Goal: Transaction & Acquisition: Purchase product/service

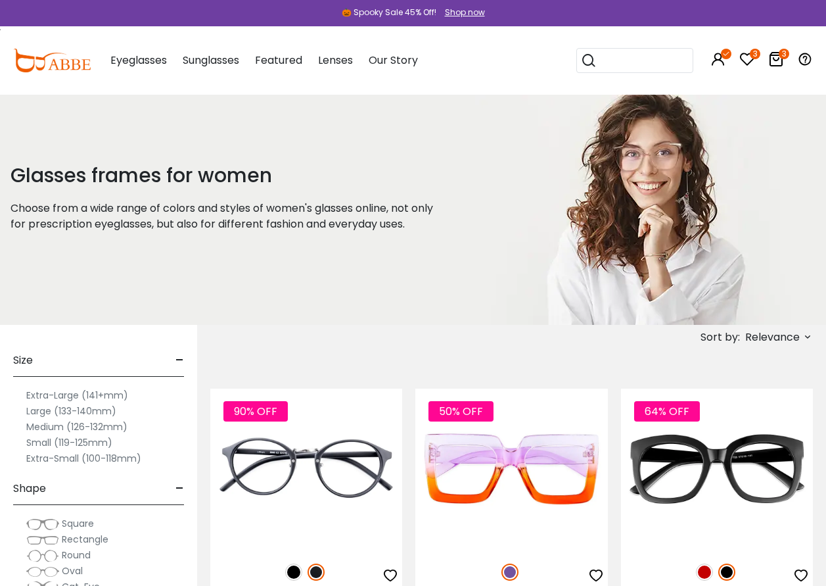
click at [453, 12] on div "Shop now" at bounding box center [465, 13] width 40 height 12
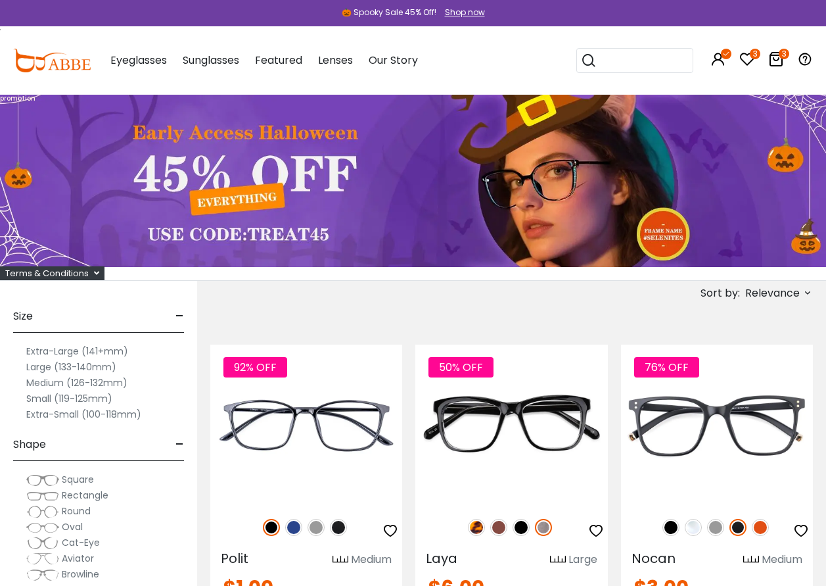
click at [774, 60] on icon at bounding box center [776, 59] width 16 height 16
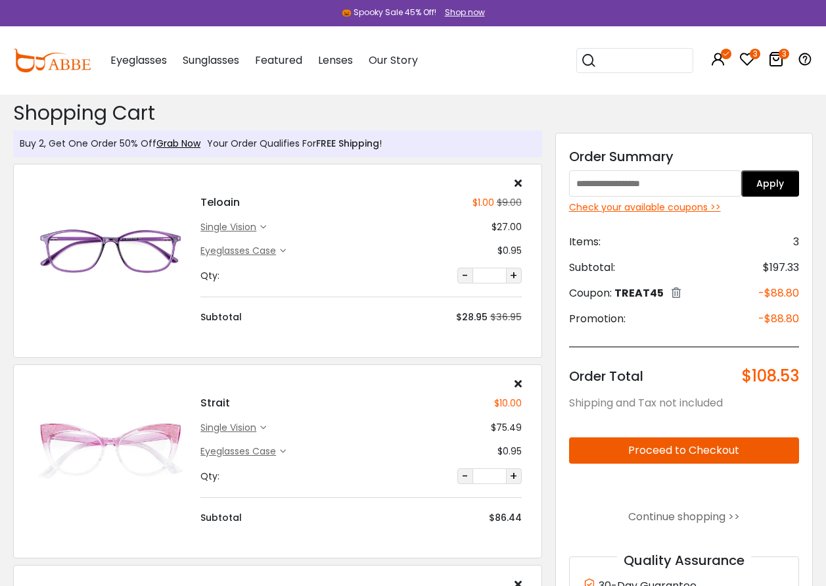
click at [247, 228] on div "single vision" at bounding box center [230, 227] width 60 height 14
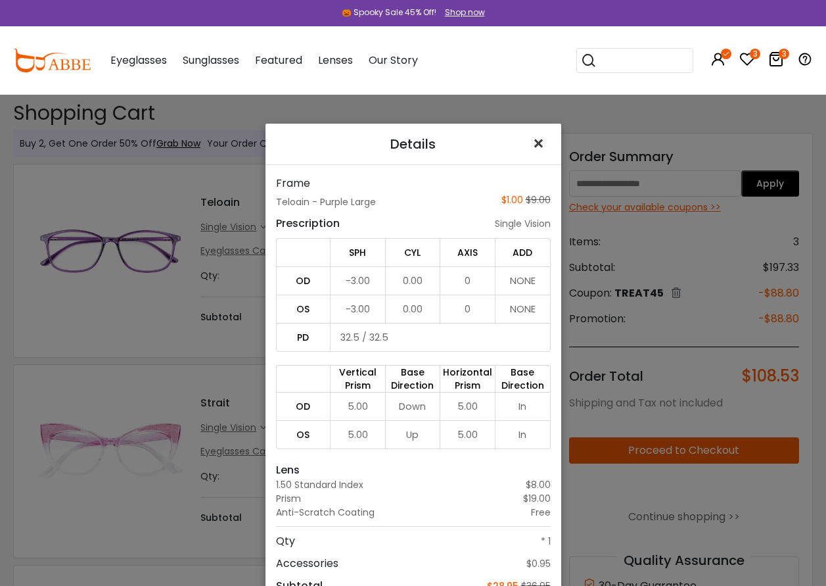
click at [534, 133] on span "×" at bounding box center [541, 143] width 19 height 28
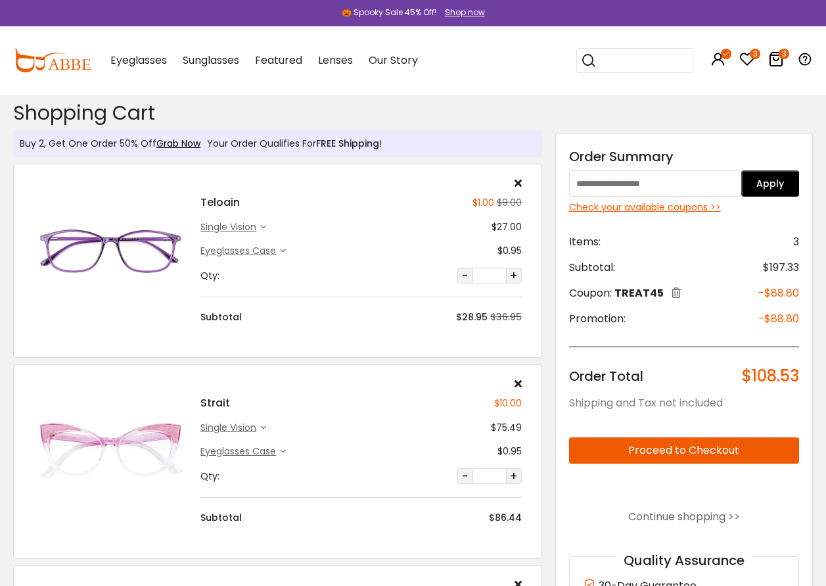
click at [266, 426] on icon at bounding box center [263, 428] width 6 height 6
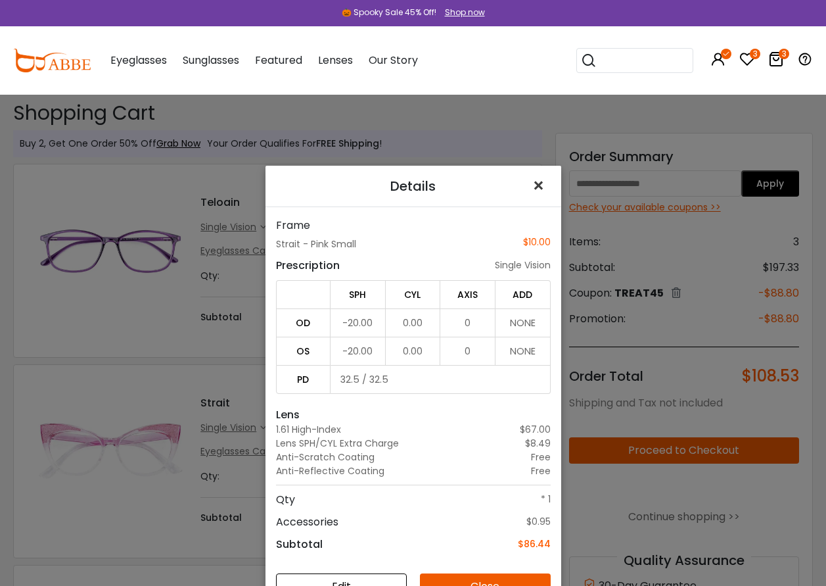
click at [534, 187] on span "×" at bounding box center [541, 186] width 19 height 28
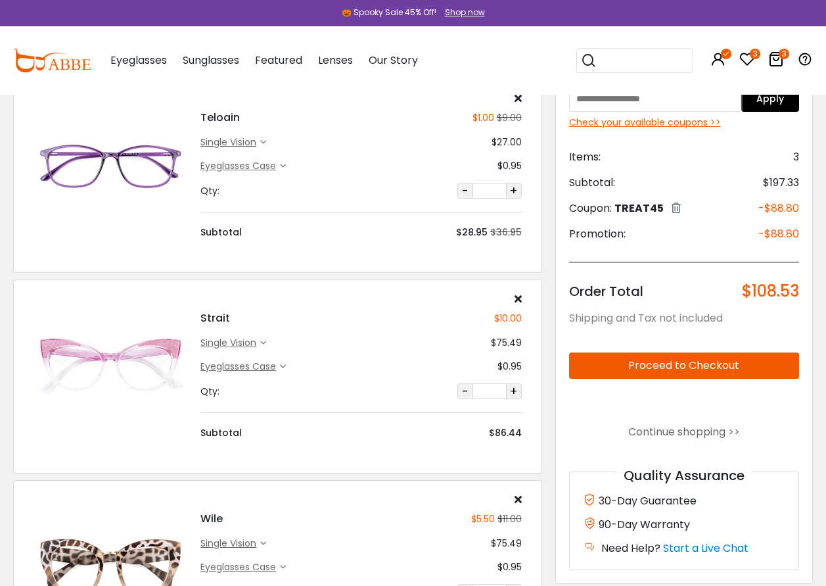
scroll to position [197, 0]
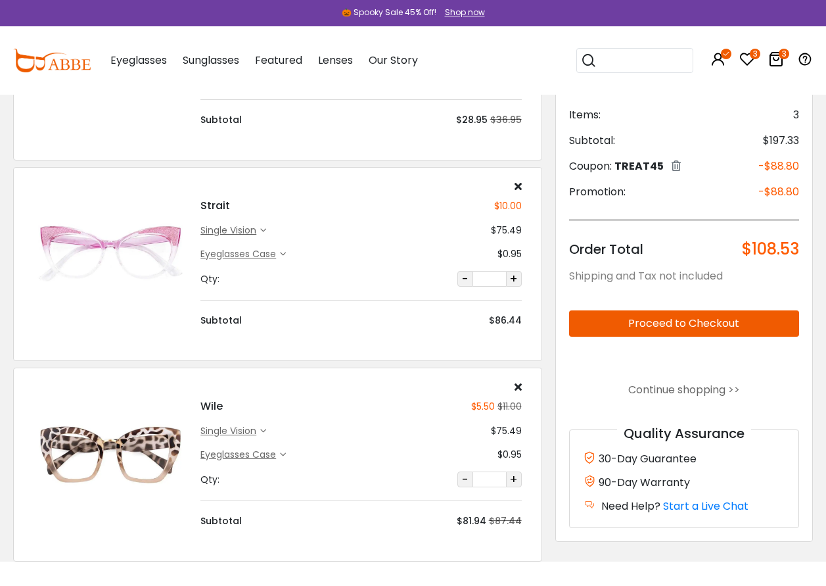
click at [103, 448] on img at bounding box center [111, 454] width 154 height 77
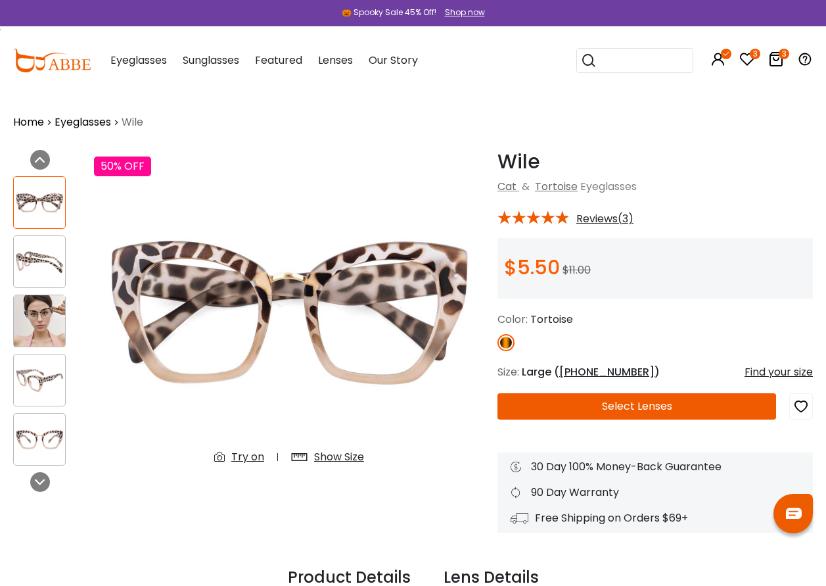
click at [624, 403] on button "Select Lenses" at bounding box center [636, 406] width 279 height 26
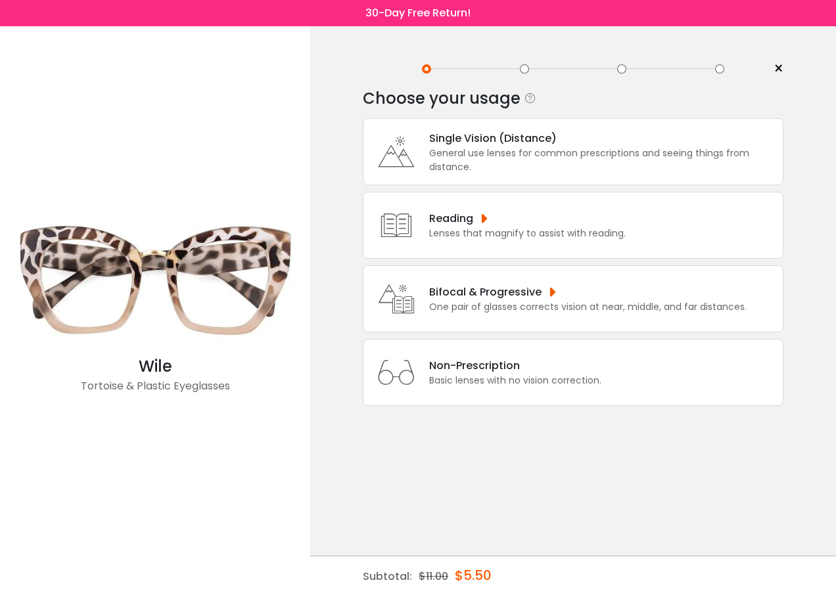
click at [448, 138] on div "Single Vision (Distance)" at bounding box center [602, 138] width 347 height 16
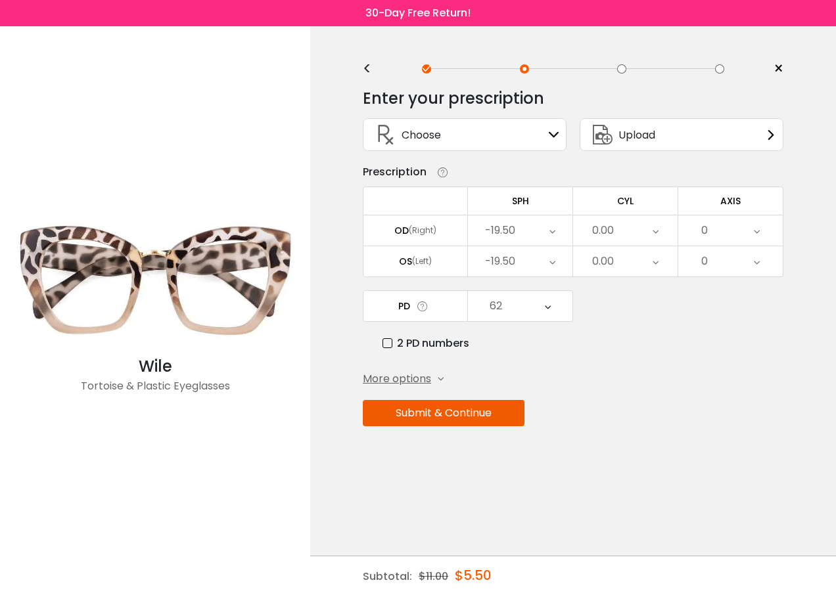
click at [447, 419] on button "Submit & Continue" at bounding box center [444, 413] width 162 height 26
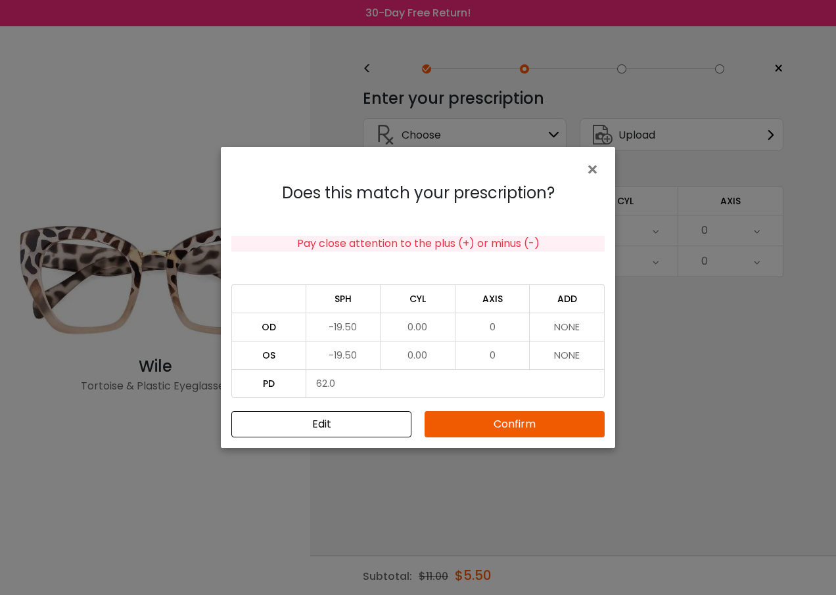
click at [489, 428] on button "Confirm" at bounding box center [515, 424] width 180 height 26
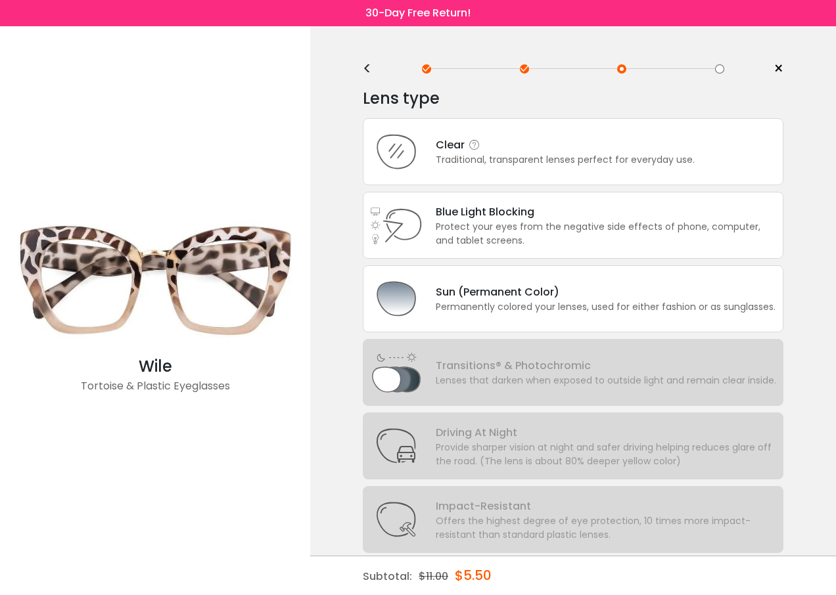
click at [426, 137] on div "Clear Traditional, transparent lenses perfect for everyday use." at bounding box center [559, 152] width 272 height 30
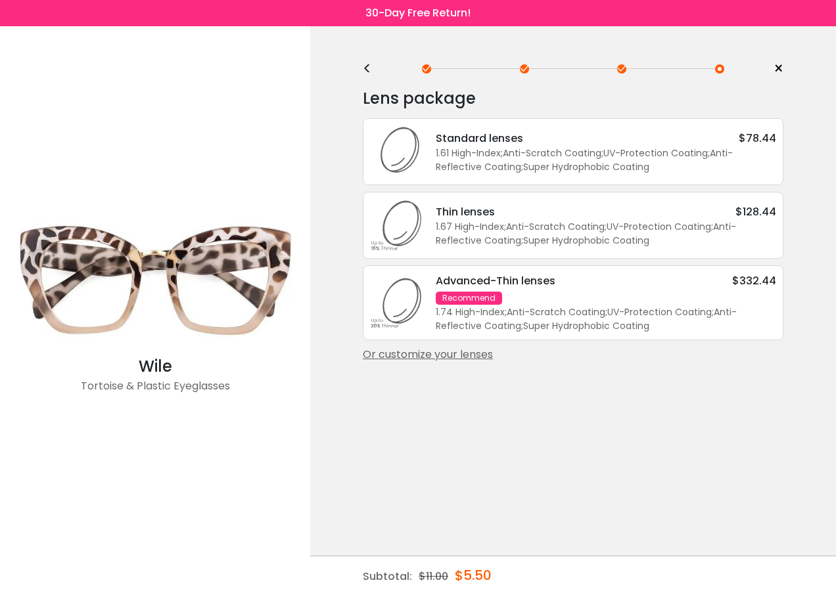
click at [443, 357] on div "Or customize your lenses" at bounding box center [573, 355] width 421 height 16
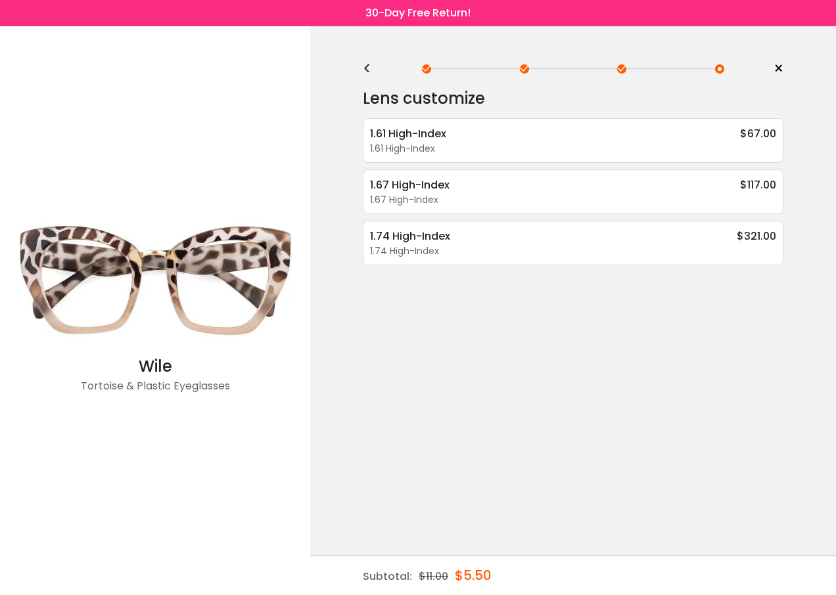
click at [369, 69] on div "<" at bounding box center [373, 69] width 20 height 11
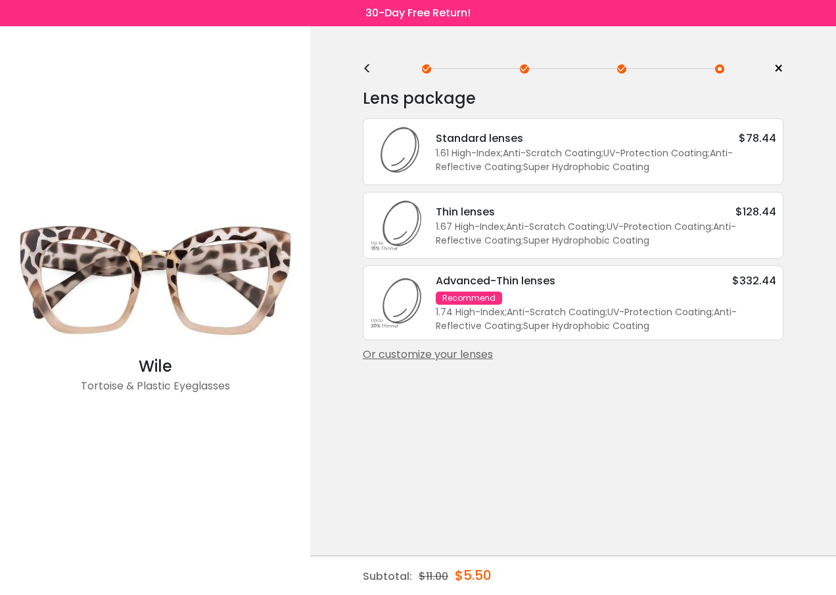
click at [369, 69] on div "<" at bounding box center [373, 69] width 20 height 11
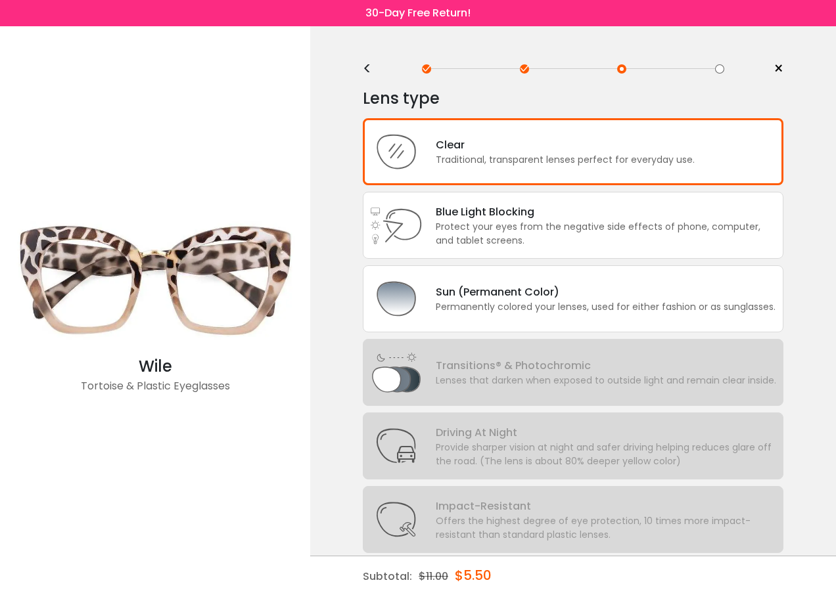
click at [369, 69] on div "<" at bounding box center [373, 69] width 20 height 11
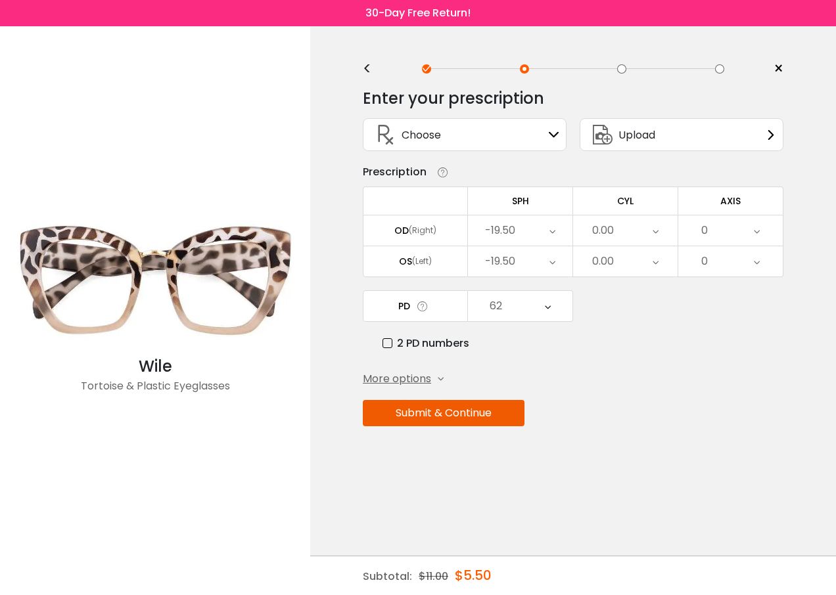
click at [553, 233] on icon at bounding box center [552, 231] width 6 height 30
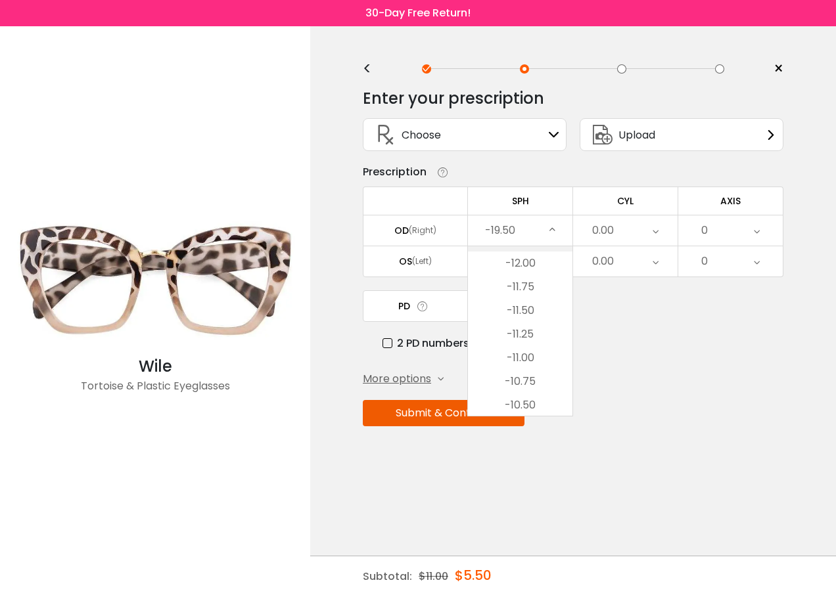
scroll to position [723, 0]
click at [518, 384] on li "-11.00" at bounding box center [520, 387] width 104 height 24
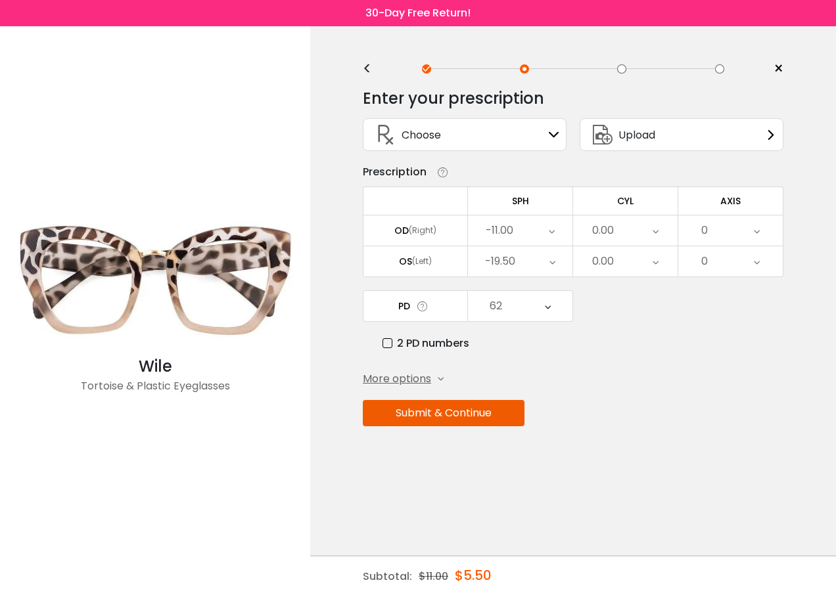
click at [553, 267] on icon at bounding box center [552, 261] width 6 height 30
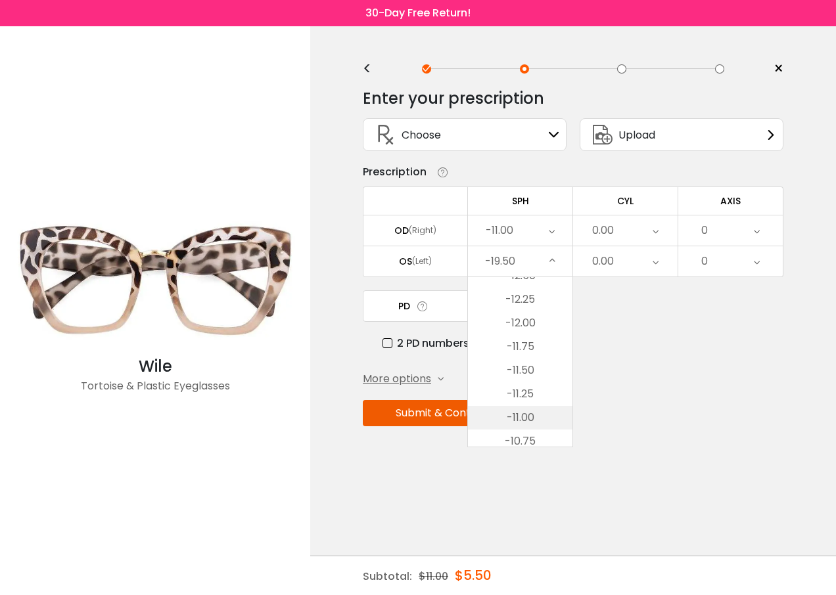
click at [522, 415] on li "-11.00" at bounding box center [520, 418] width 104 height 24
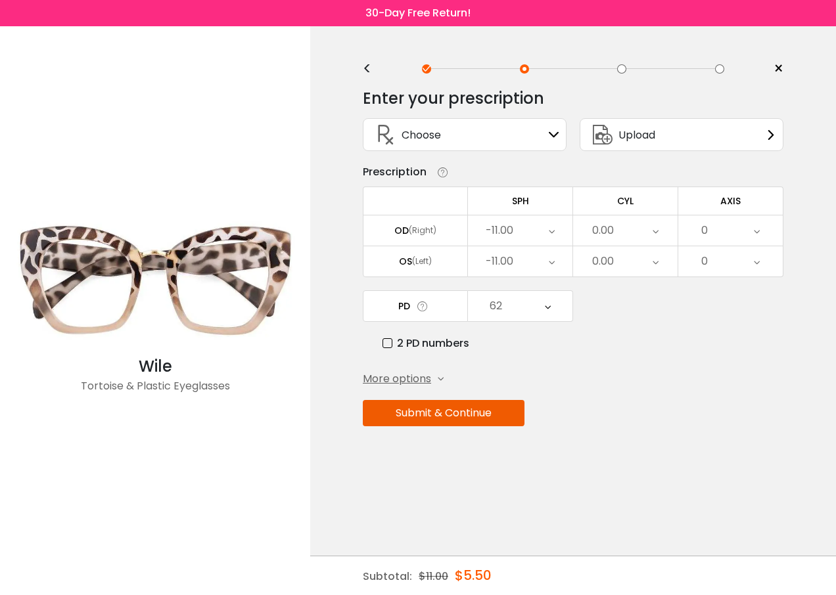
click at [462, 412] on button "Submit & Continue" at bounding box center [444, 413] width 162 height 26
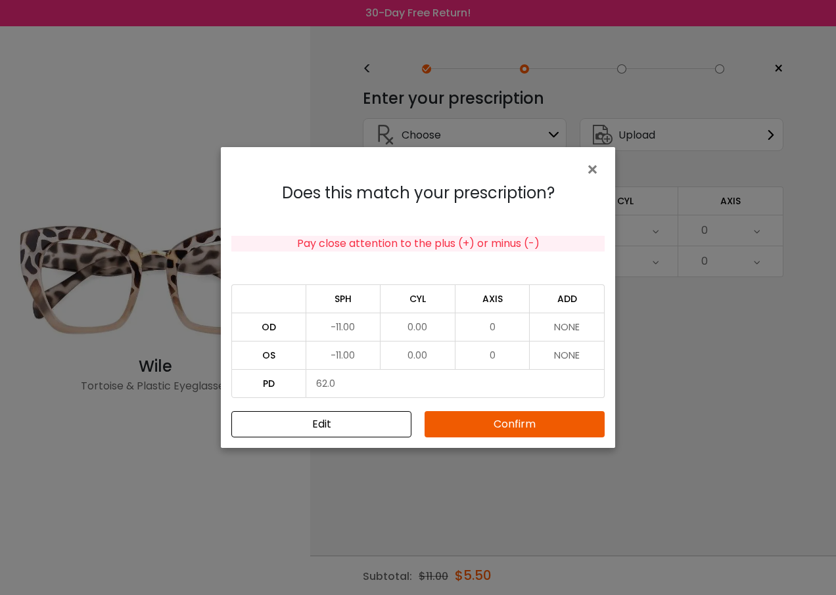
click at [467, 423] on button "Confirm" at bounding box center [515, 424] width 180 height 26
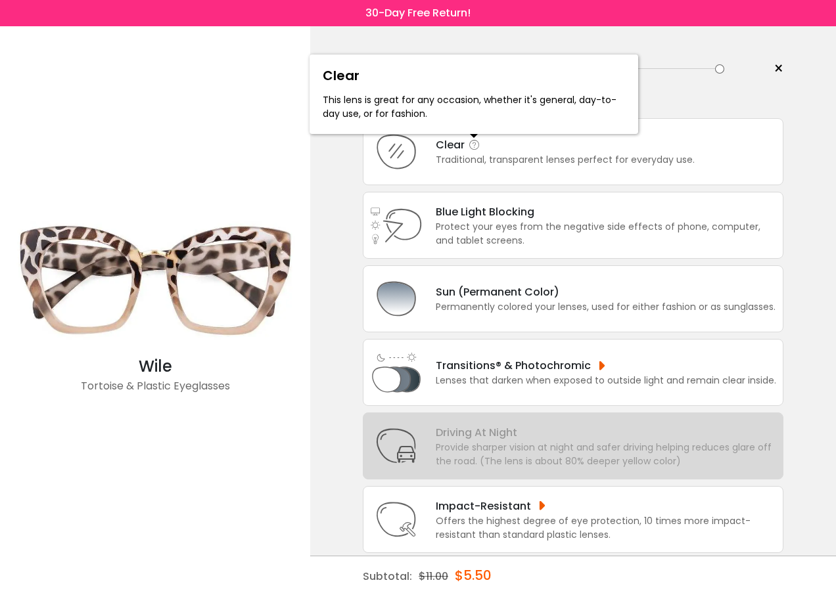
click at [472, 147] on icon at bounding box center [474, 145] width 13 height 13
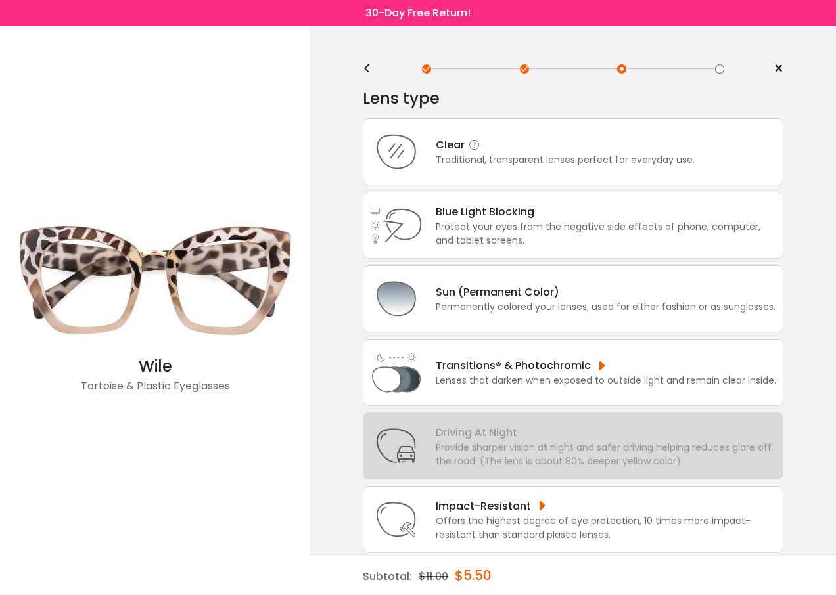
click at [464, 147] on div "Clear" at bounding box center [565, 145] width 259 height 16
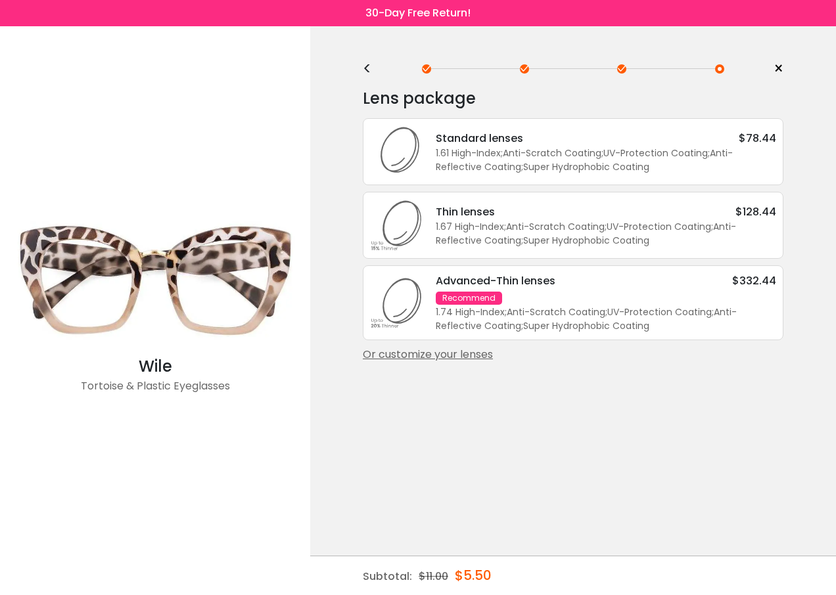
click at [417, 355] on div "Or customize your lenses" at bounding box center [573, 355] width 421 height 16
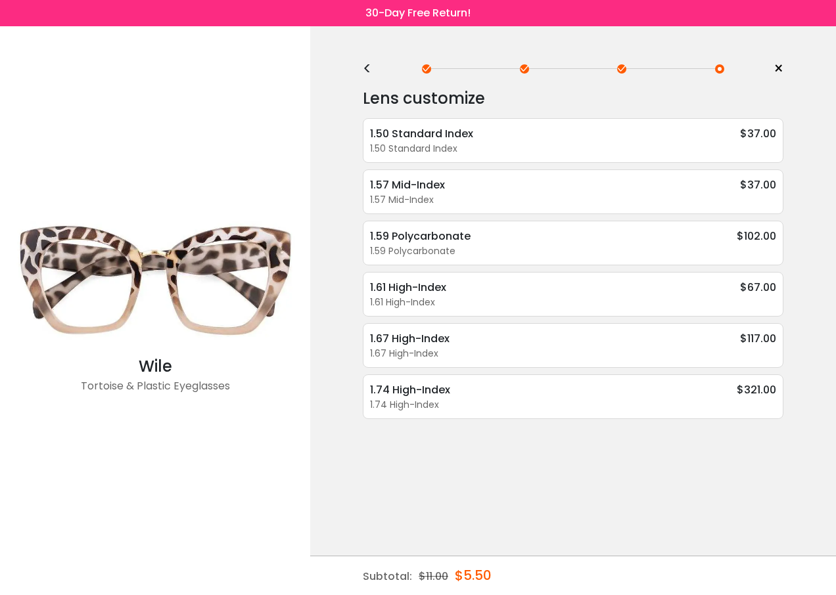
click at [364, 70] on div "<" at bounding box center [373, 69] width 20 height 11
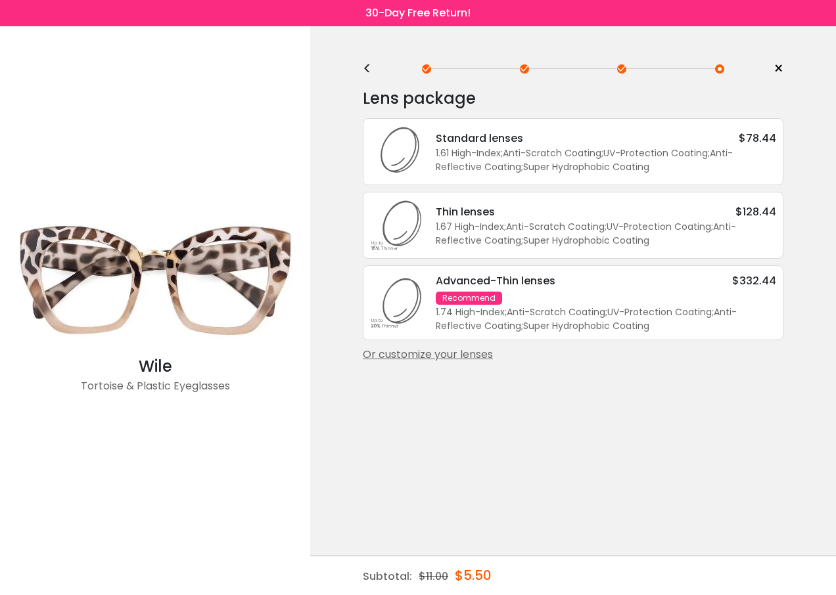
click at [364, 70] on div "<" at bounding box center [373, 69] width 20 height 11
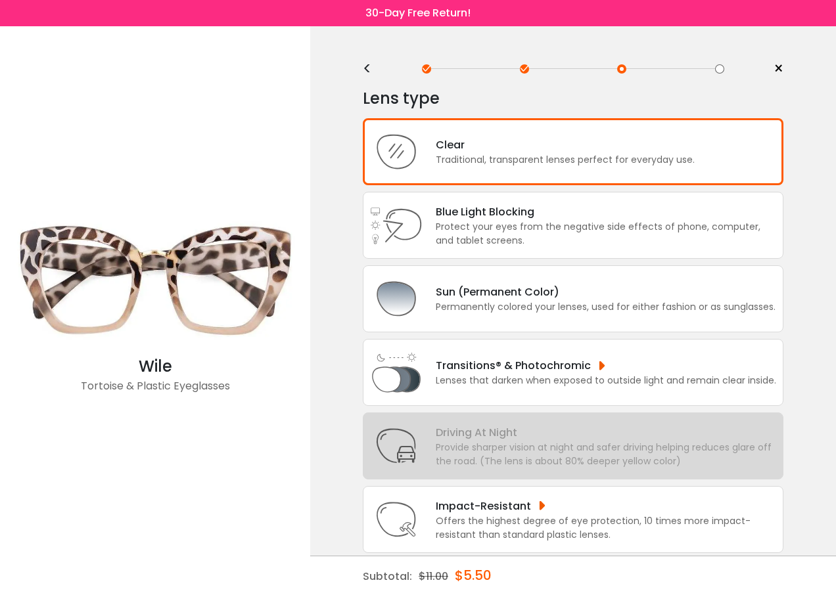
click at [364, 70] on div "<" at bounding box center [373, 69] width 20 height 11
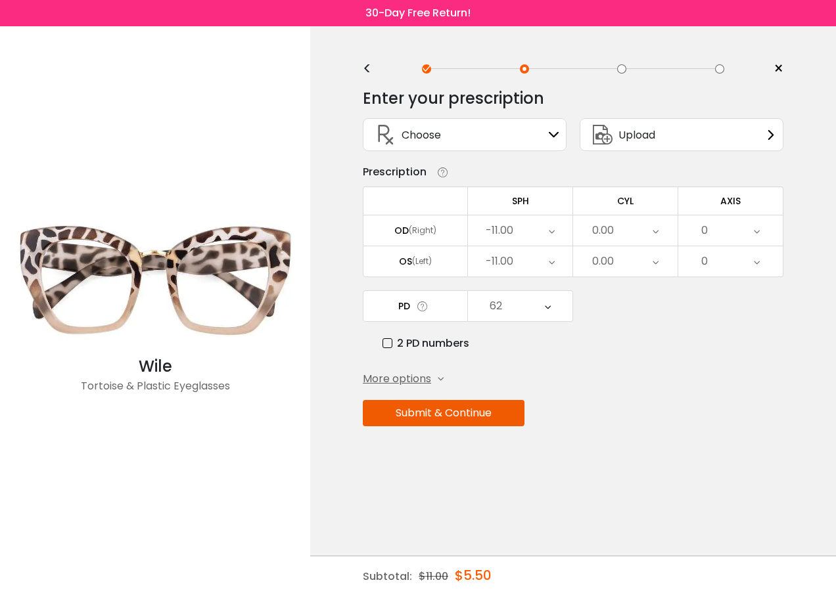
click at [553, 234] on icon at bounding box center [552, 231] width 6 height 30
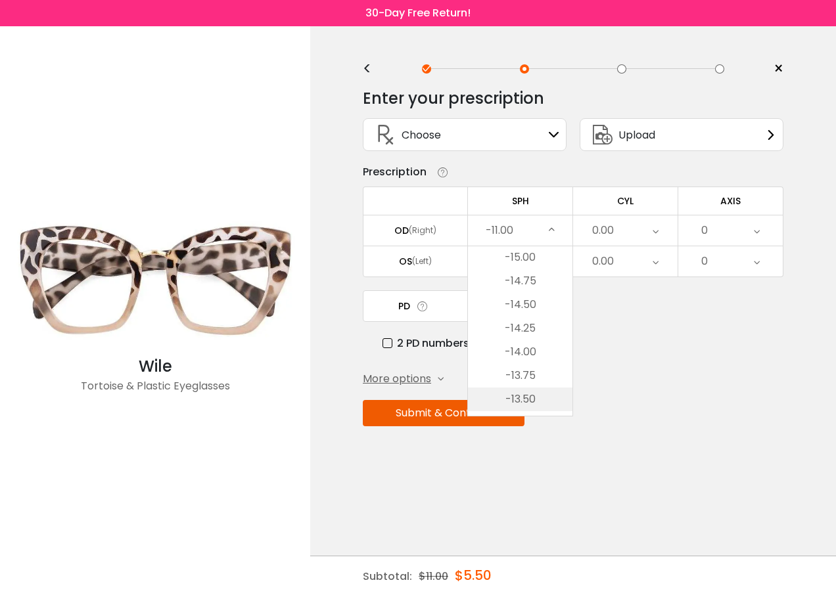
scroll to position [438, 0]
click at [520, 321] on li "-14.75" at bounding box center [520, 318] width 104 height 24
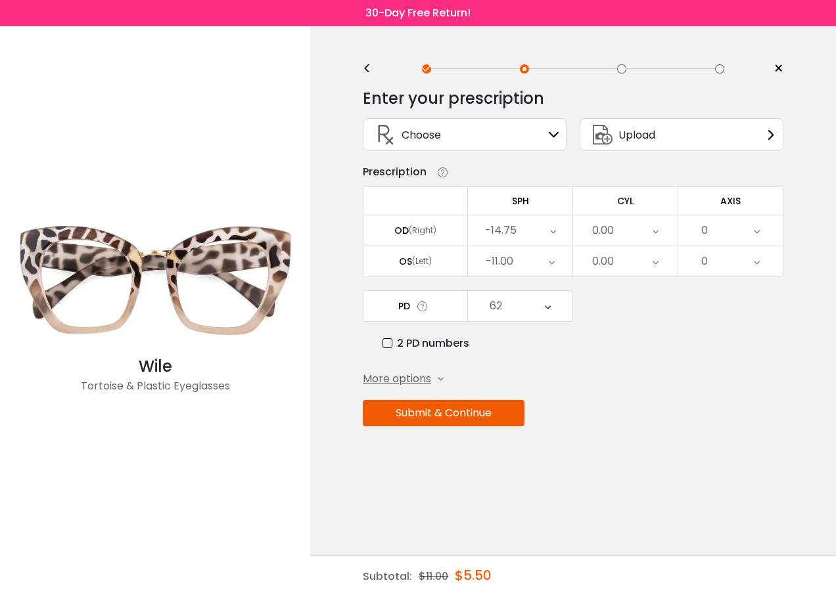
click at [554, 259] on icon at bounding box center [552, 261] width 6 height 30
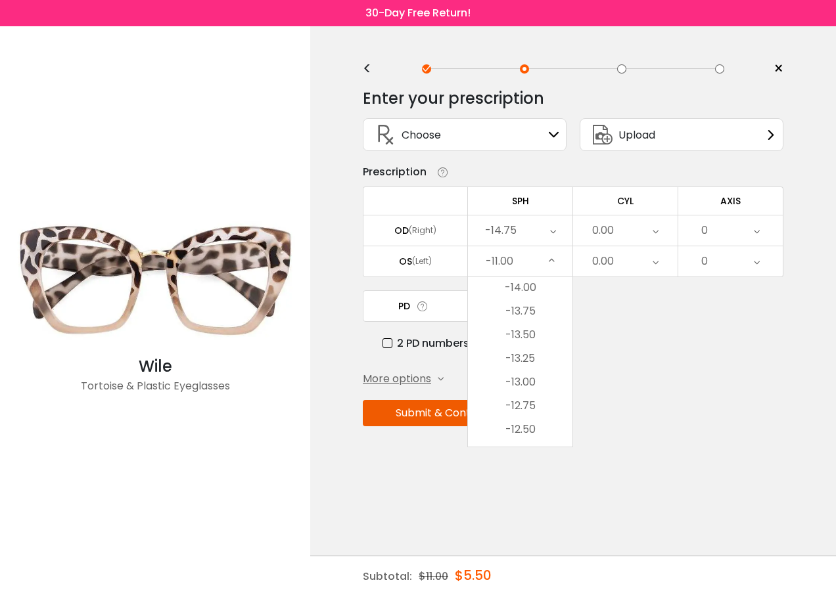
scroll to position [372, 0]
click at [529, 409] on li "-14.75" at bounding box center [520, 414] width 104 height 24
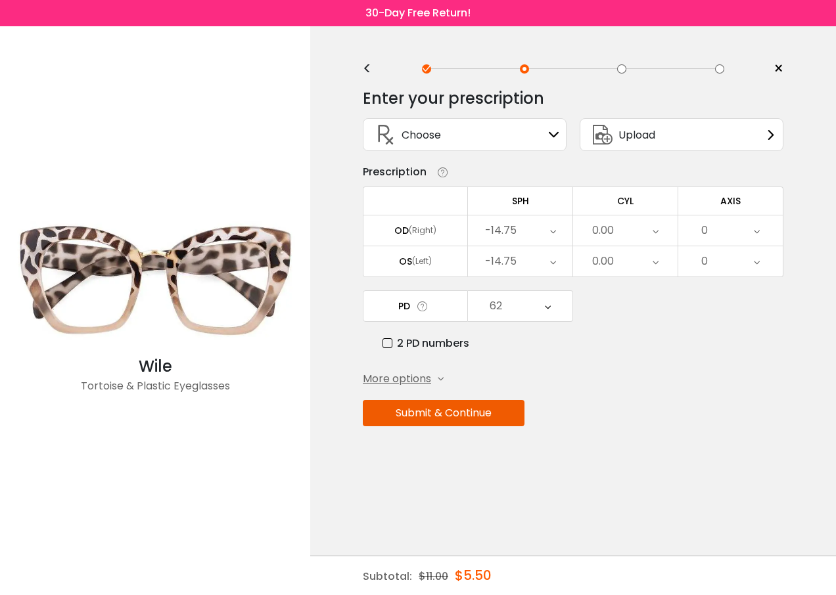
click at [443, 417] on button "Submit & Continue" at bounding box center [444, 413] width 162 height 26
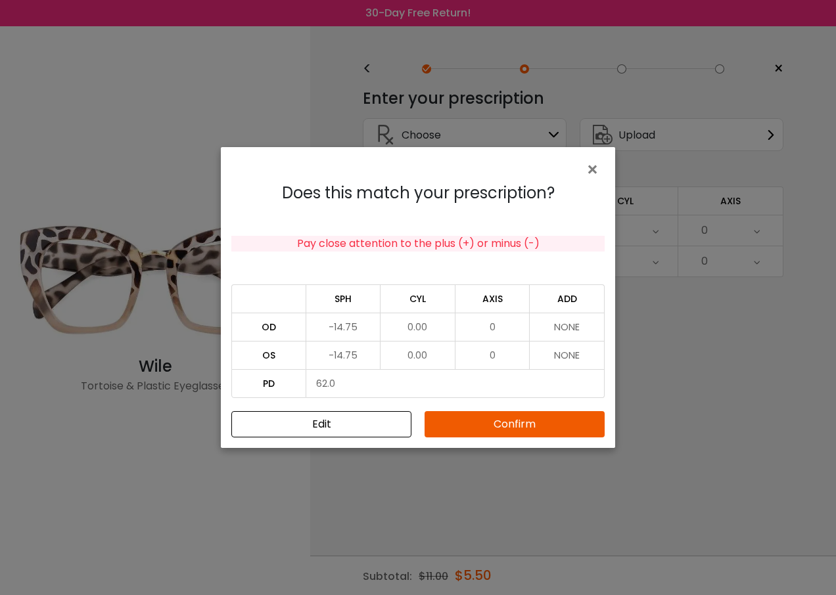
click at [492, 421] on button "Confirm" at bounding box center [515, 424] width 180 height 26
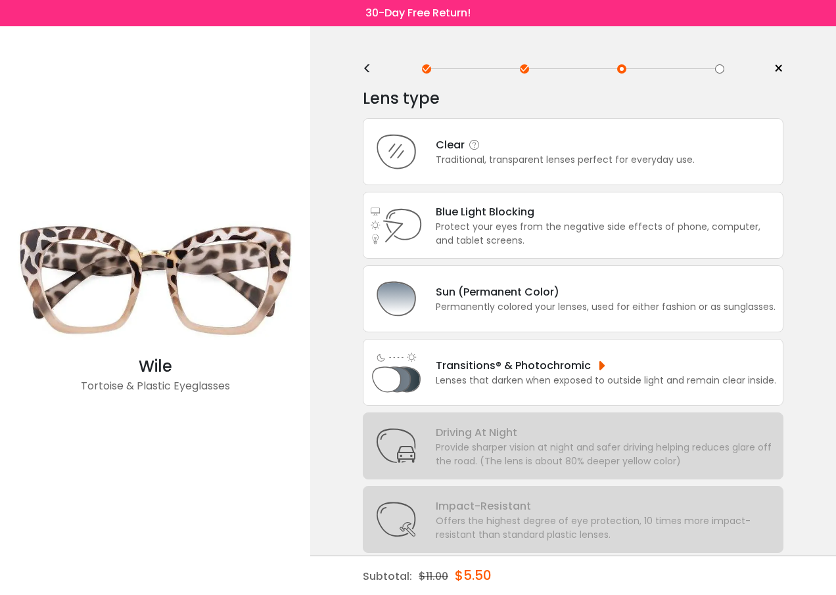
click at [451, 156] on div "Traditional, transparent lenses perfect for everyday use." at bounding box center [565, 160] width 259 height 14
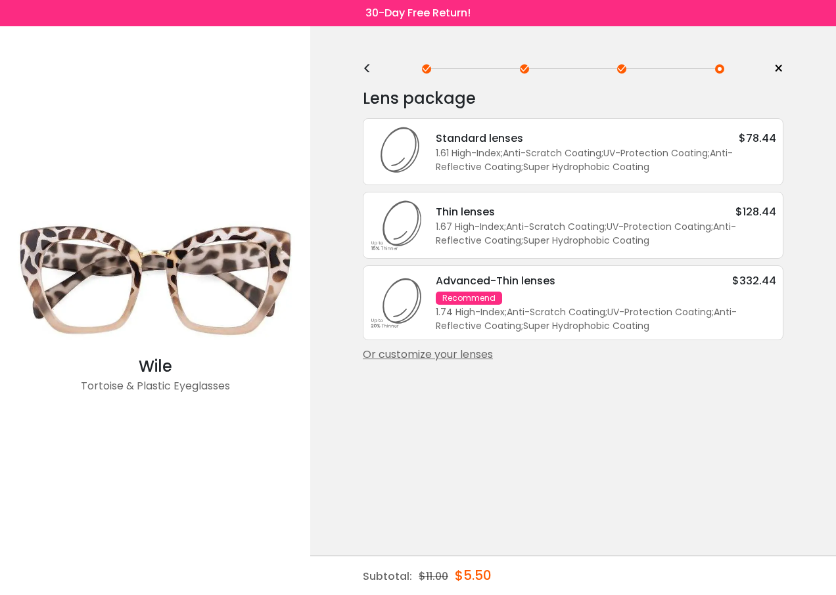
click at [467, 354] on div "Or customize your lenses" at bounding box center [573, 355] width 421 height 16
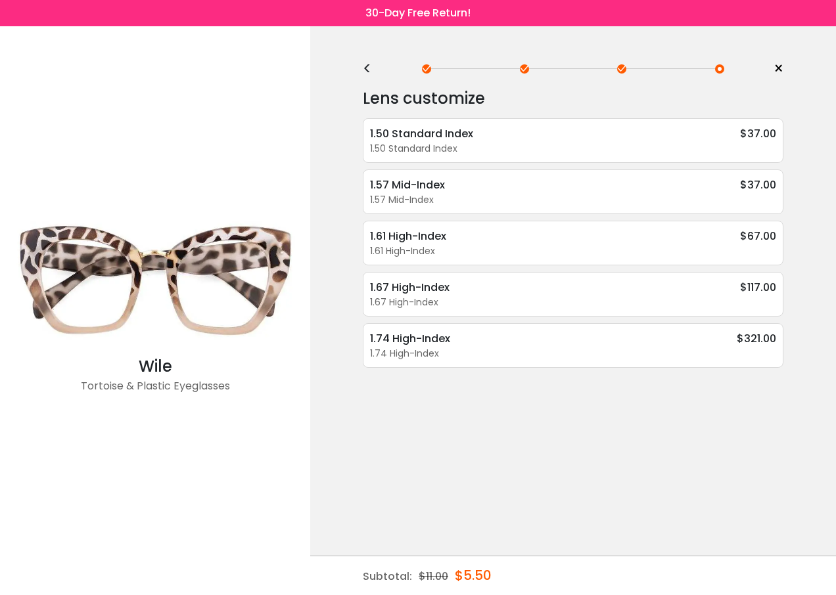
click at [365, 67] on div "<" at bounding box center [373, 69] width 20 height 11
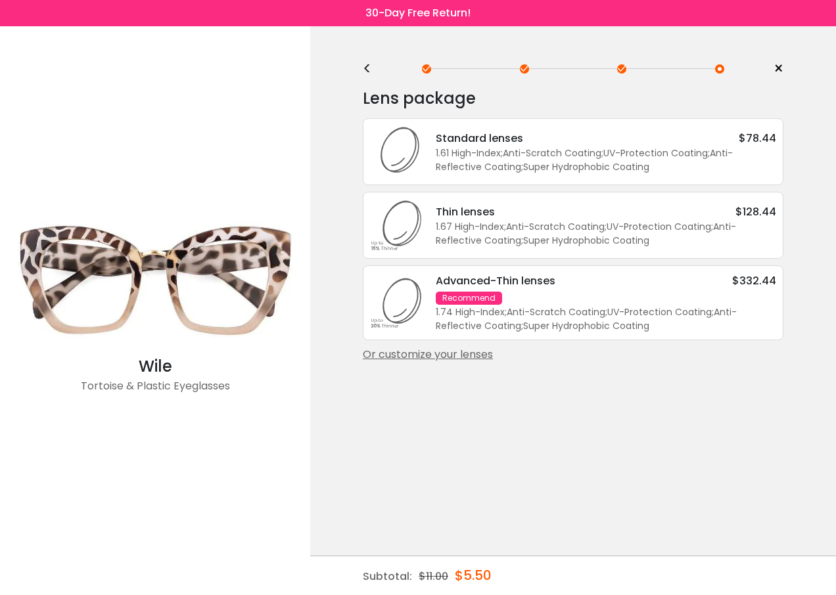
click at [365, 67] on div "<" at bounding box center [373, 69] width 20 height 11
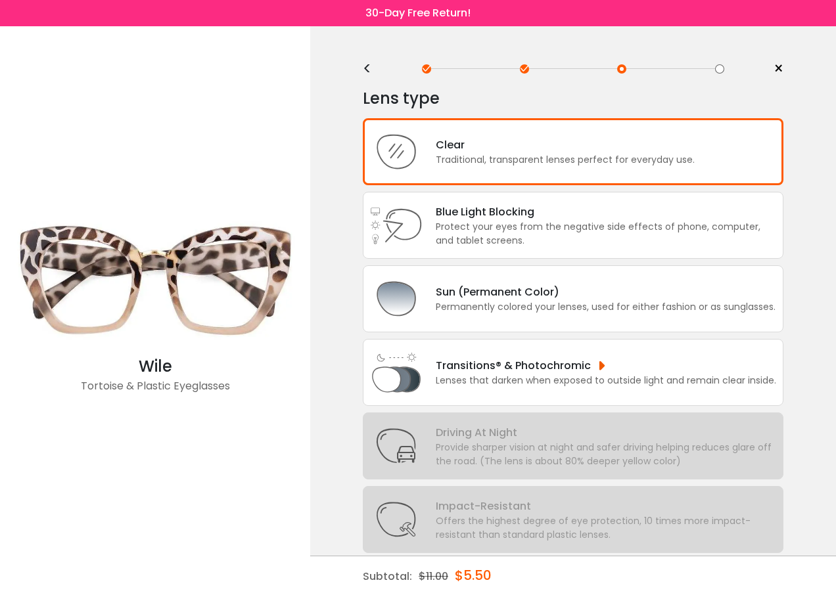
click at [365, 67] on div "<" at bounding box center [373, 69] width 20 height 11
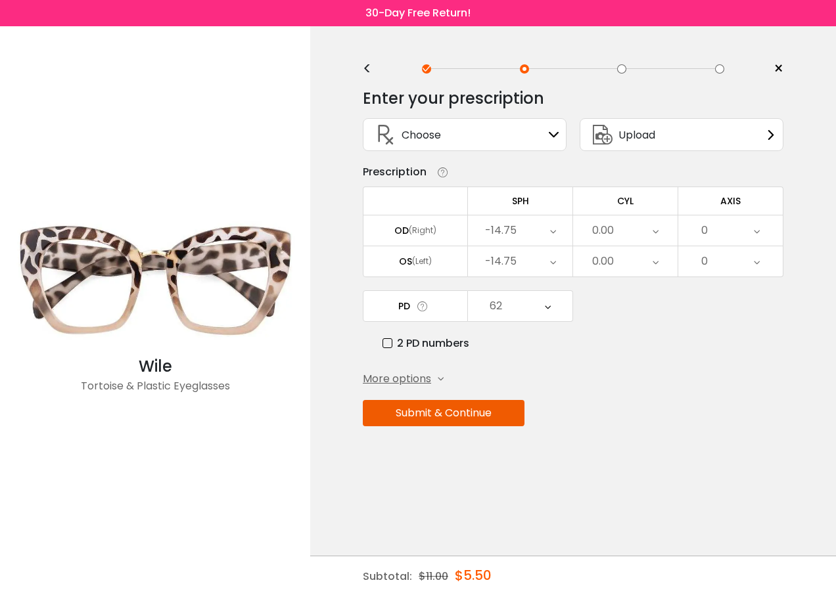
click at [551, 235] on icon at bounding box center [553, 231] width 6 height 30
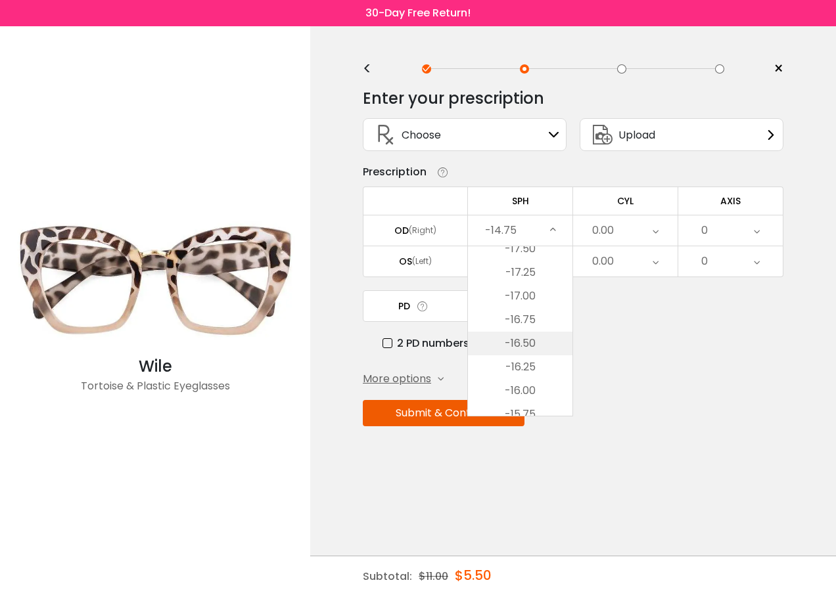
scroll to position [214, 0]
click at [521, 310] on li "-17.25" at bounding box center [520, 304] width 104 height 24
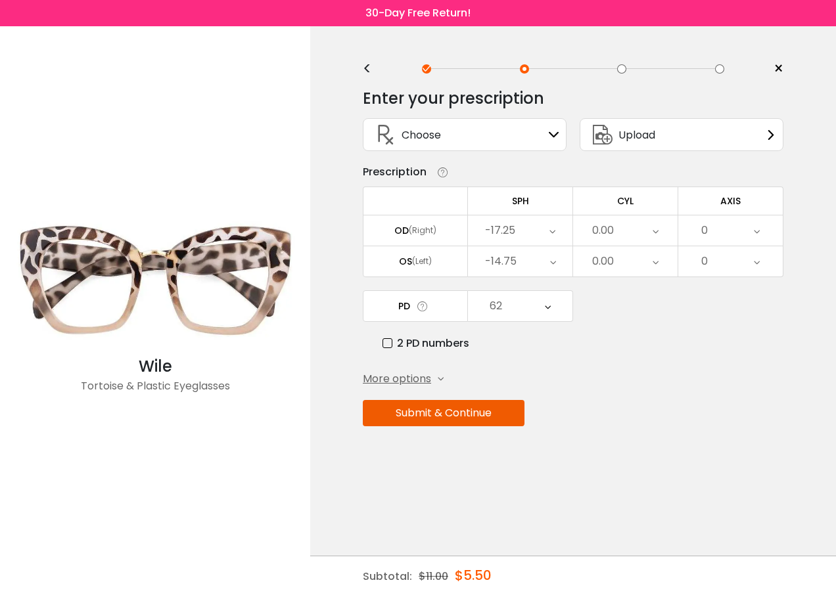
click at [551, 264] on icon at bounding box center [553, 261] width 6 height 30
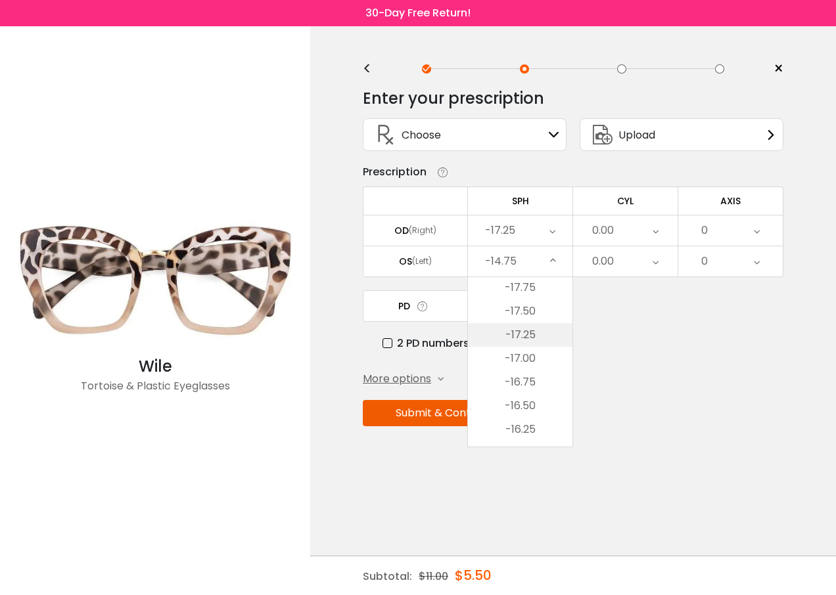
click at [530, 338] on li "-17.25" at bounding box center [520, 335] width 104 height 24
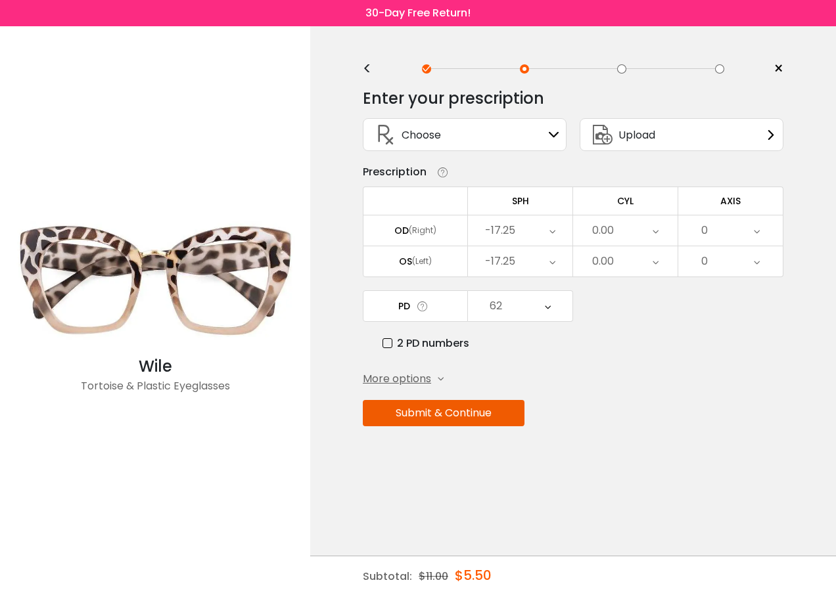
click at [444, 411] on button "Submit & Continue" at bounding box center [444, 413] width 162 height 26
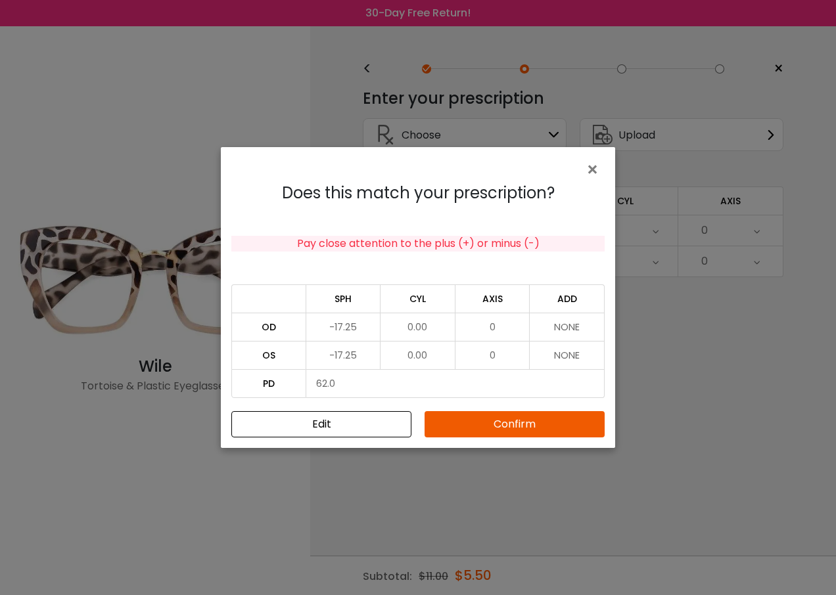
click at [518, 429] on button "Confirm" at bounding box center [515, 424] width 180 height 26
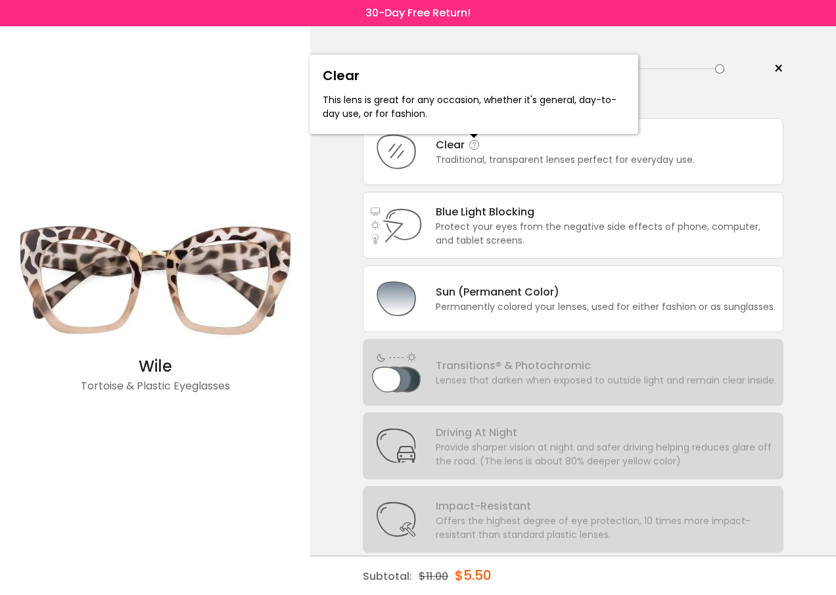
click at [468, 145] on icon at bounding box center [474, 145] width 13 height 13
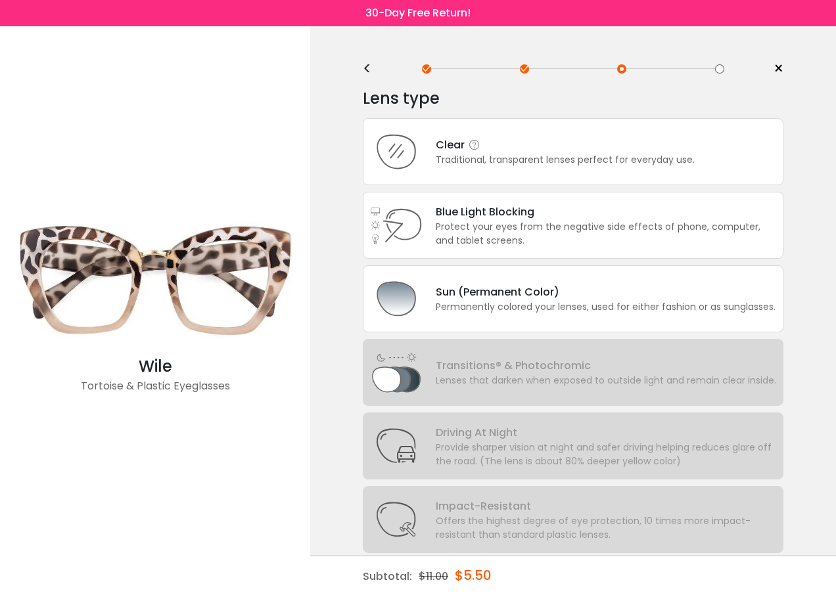
click at [446, 151] on div "Clear" at bounding box center [565, 145] width 259 height 16
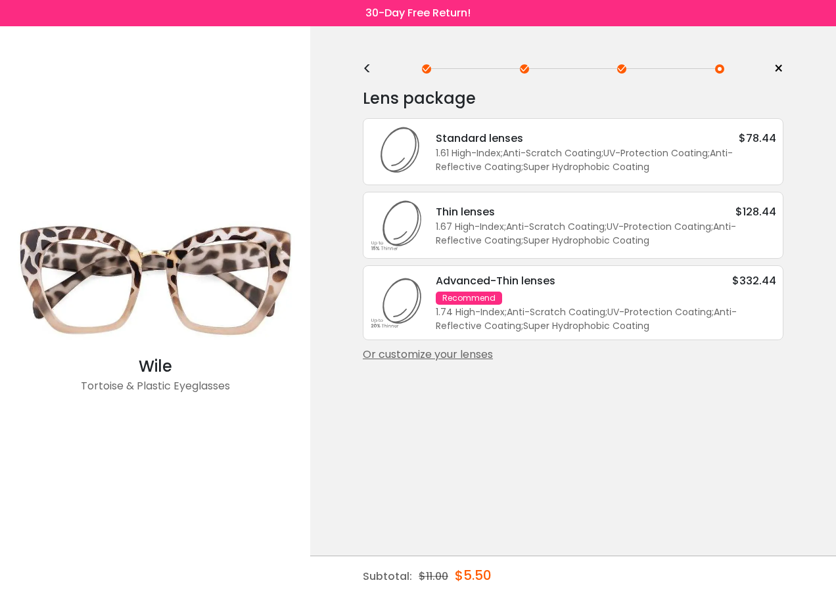
click at [450, 356] on div "Or customize your lenses" at bounding box center [573, 355] width 421 height 16
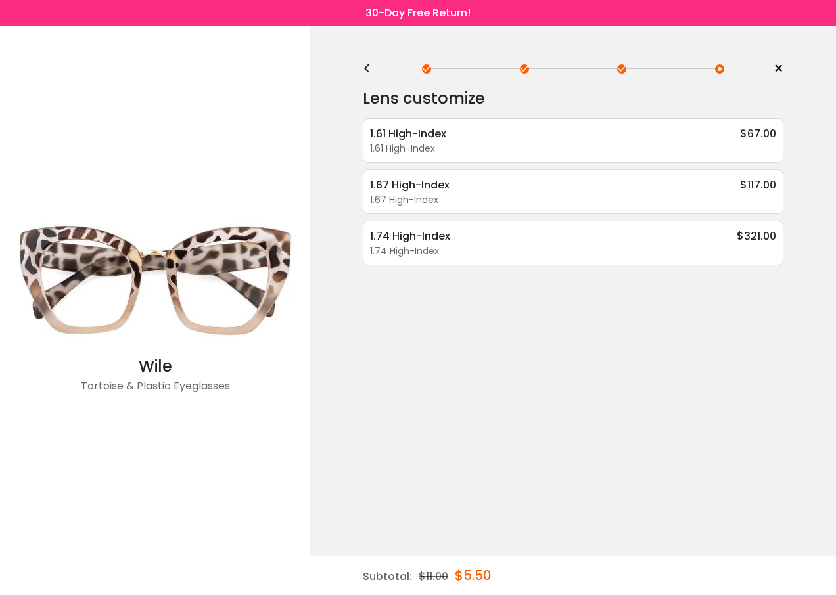
click at [367, 70] on div "<" at bounding box center [373, 69] width 20 height 11
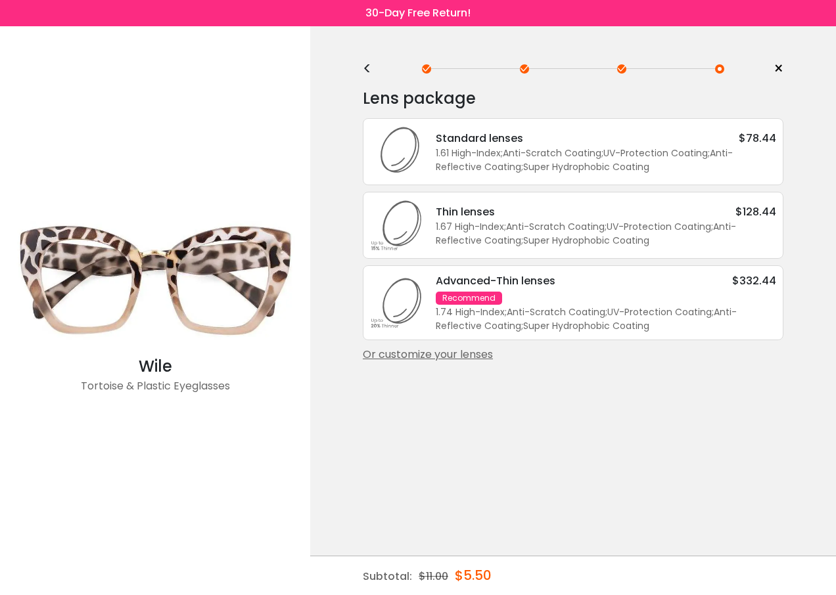
click at [367, 70] on div "<" at bounding box center [373, 69] width 20 height 11
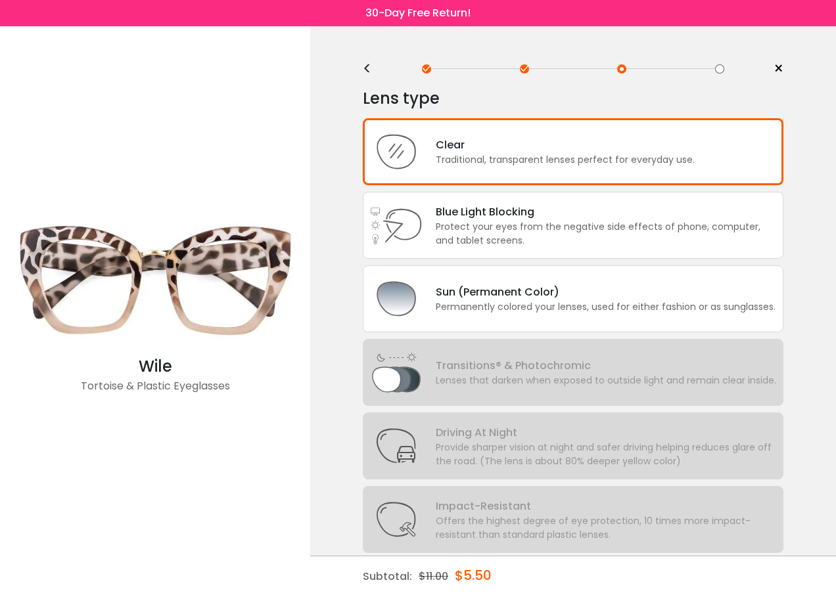
click at [367, 70] on div "<" at bounding box center [373, 69] width 20 height 11
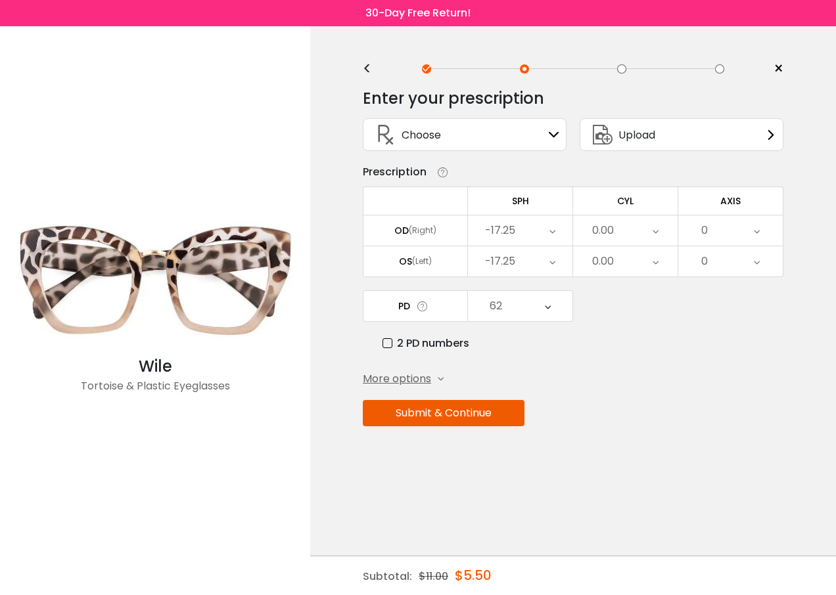
click at [555, 233] on div "-17.25" at bounding box center [520, 231] width 104 height 30
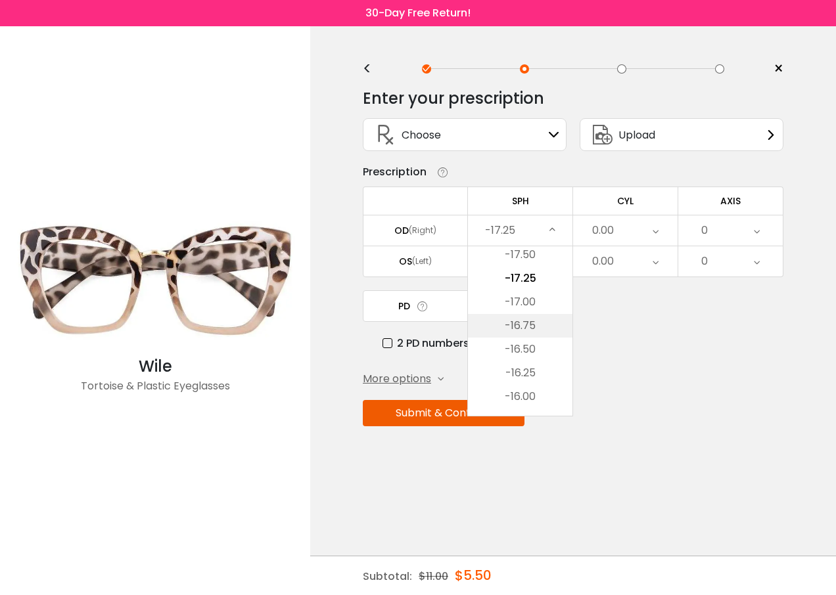
scroll to position [241, 0]
click at [530, 373] on li "-16.25" at bounding box center [520, 373] width 104 height 24
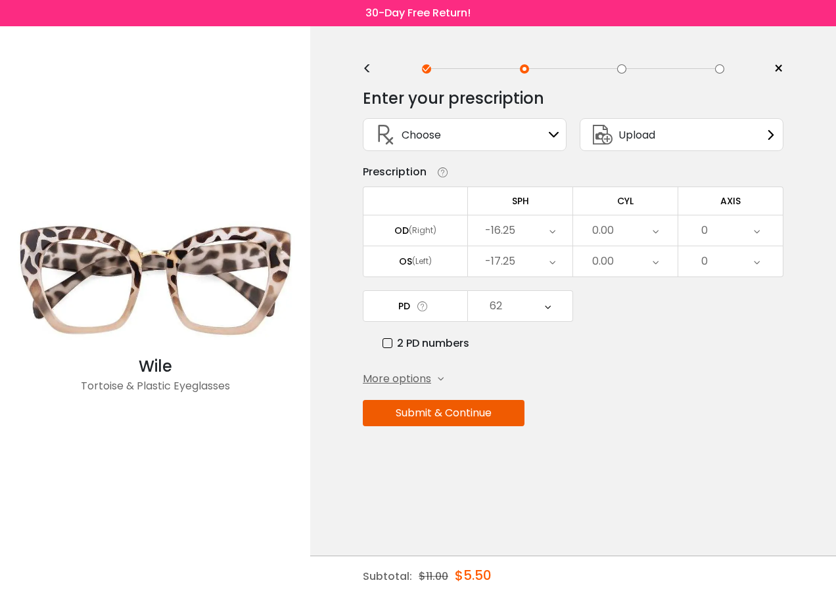
click at [553, 264] on icon at bounding box center [552, 261] width 6 height 30
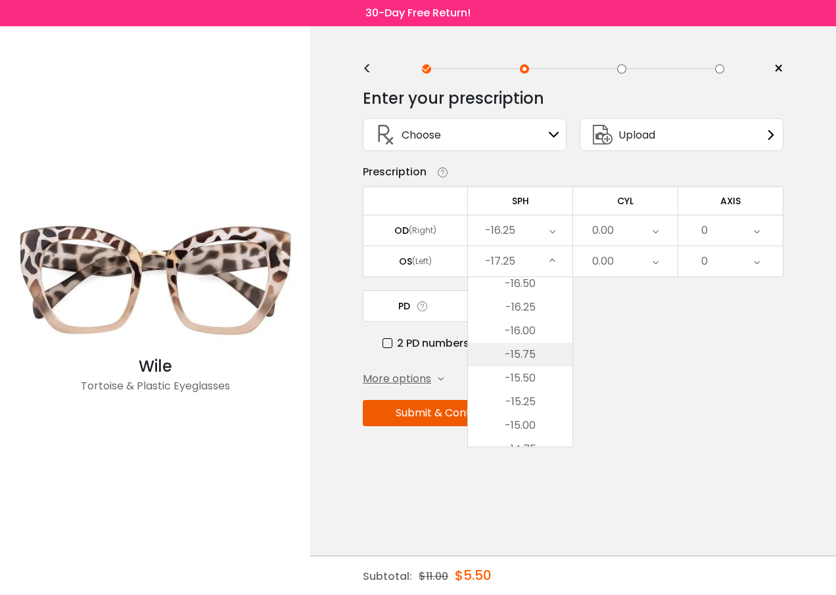
scroll to position [306, 0]
click at [524, 334] on li "-16.25" at bounding box center [520, 338] width 104 height 24
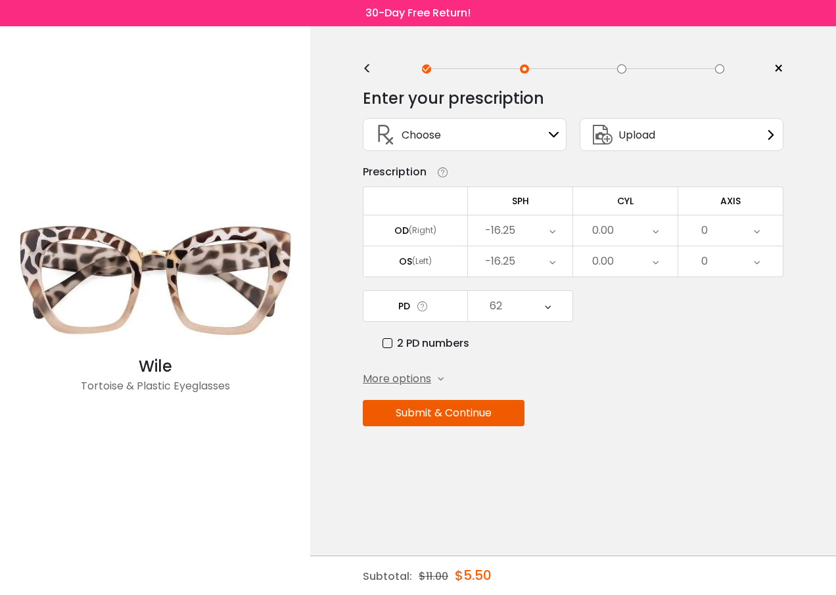
click at [553, 308] on div "62" at bounding box center [520, 306] width 104 height 30
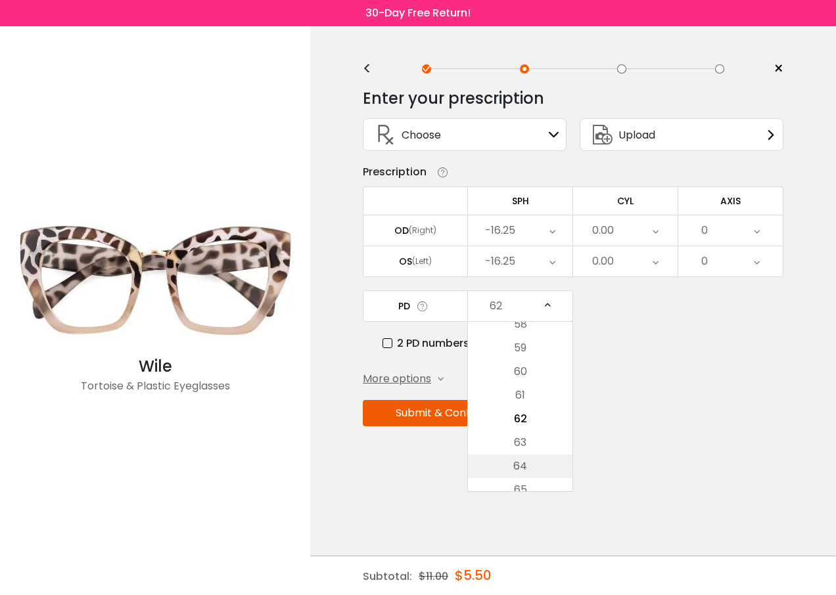
click at [531, 467] on li "64" at bounding box center [520, 467] width 104 height 24
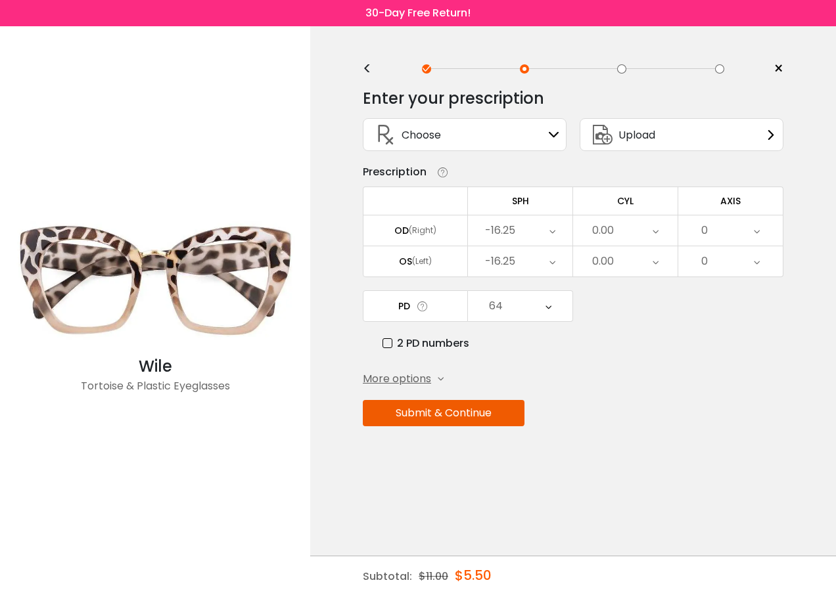
click at [464, 417] on button "Submit & Continue" at bounding box center [444, 413] width 162 height 26
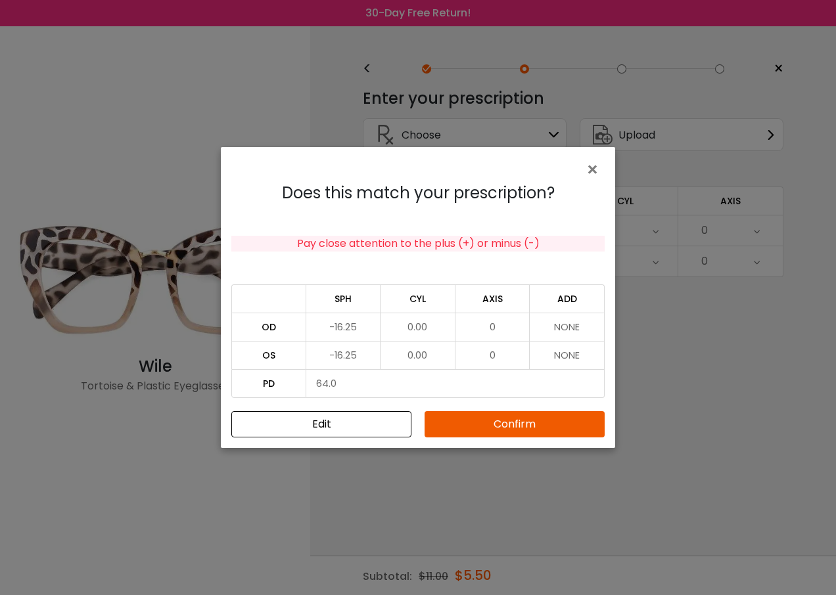
click at [498, 425] on button "Confirm" at bounding box center [515, 424] width 180 height 26
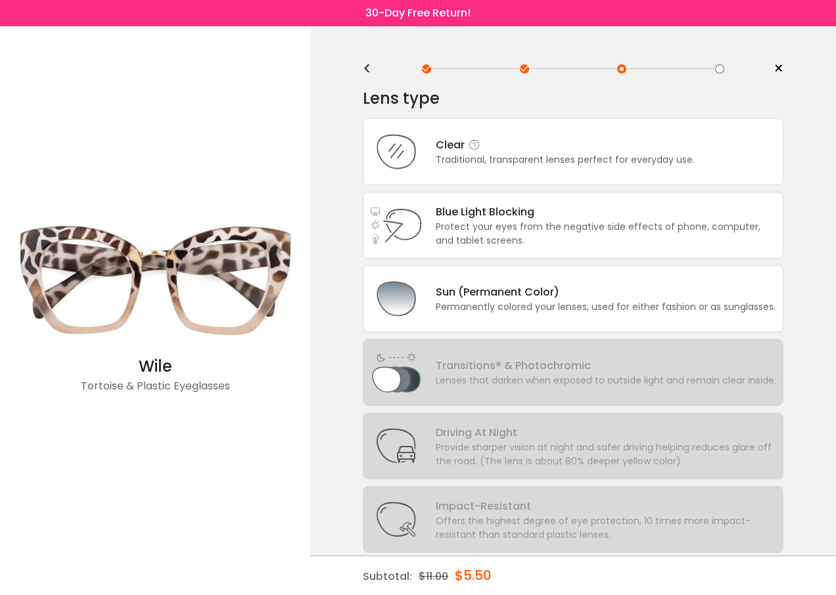
click at [436, 143] on div "Clear" at bounding box center [565, 145] width 259 height 16
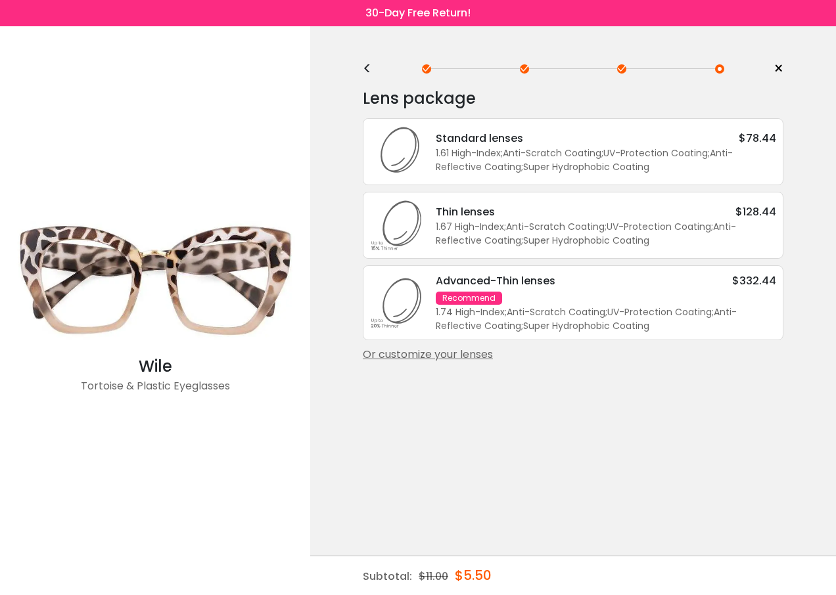
click at [467, 354] on div "Or customize your lenses" at bounding box center [573, 355] width 421 height 16
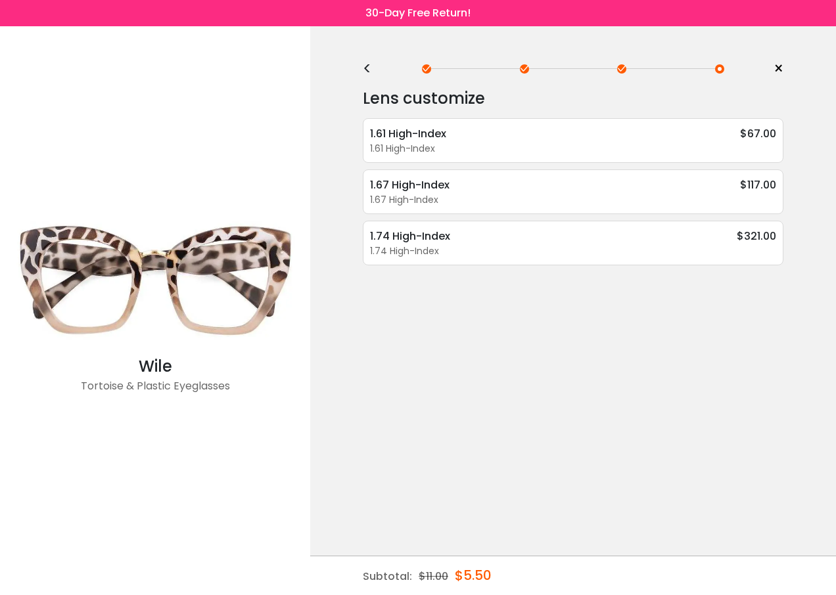
click at [369, 69] on div "<" at bounding box center [373, 69] width 20 height 11
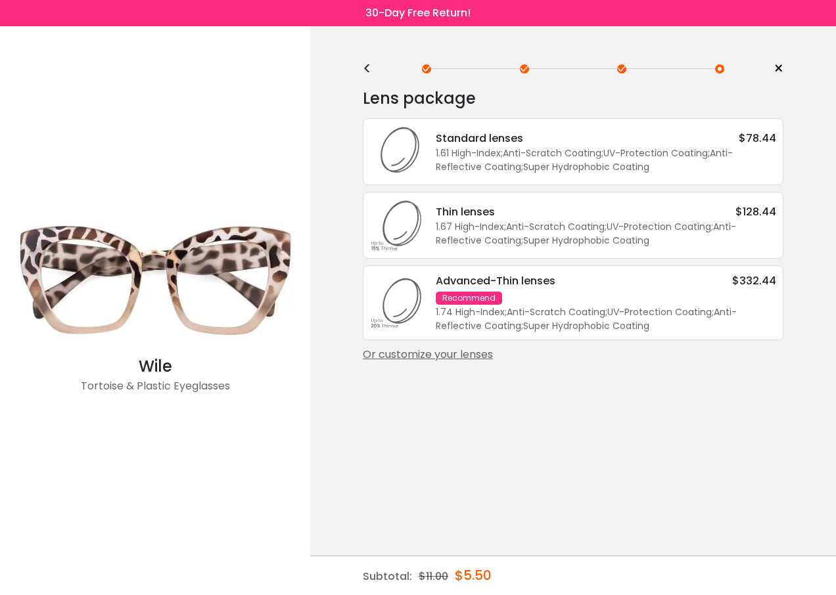
click at [369, 69] on div "<" at bounding box center [373, 69] width 20 height 11
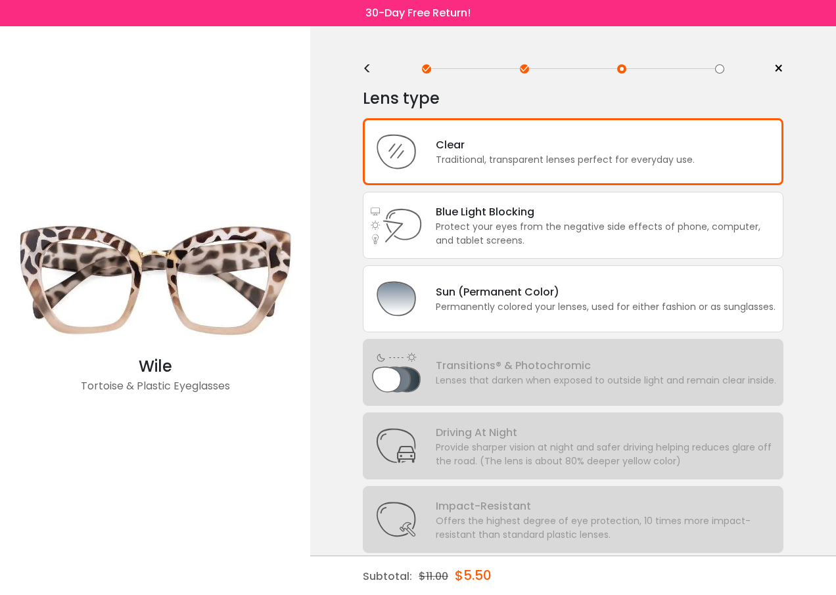
click at [369, 69] on div "<" at bounding box center [373, 69] width 20 height 11
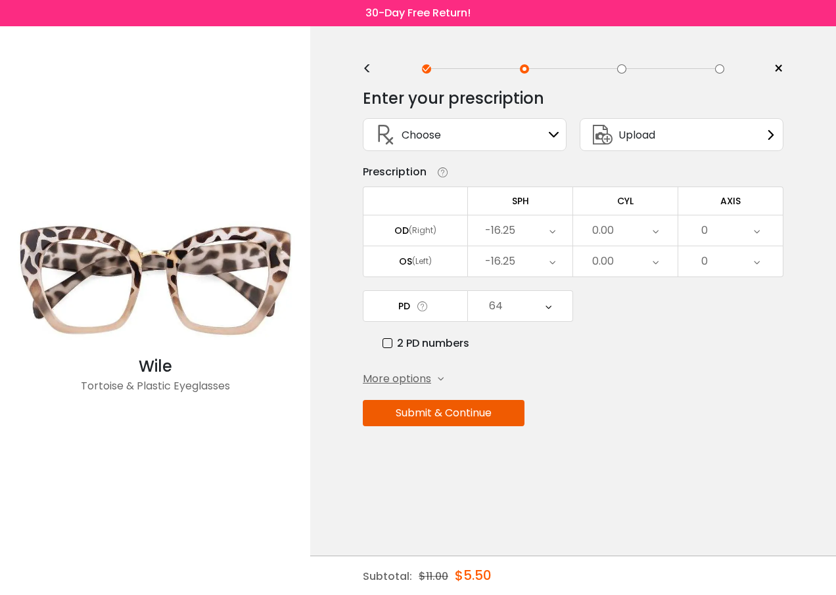
click at [556, 233] on div "-16.25" at bounding box center [520, 231] width 104 height 30
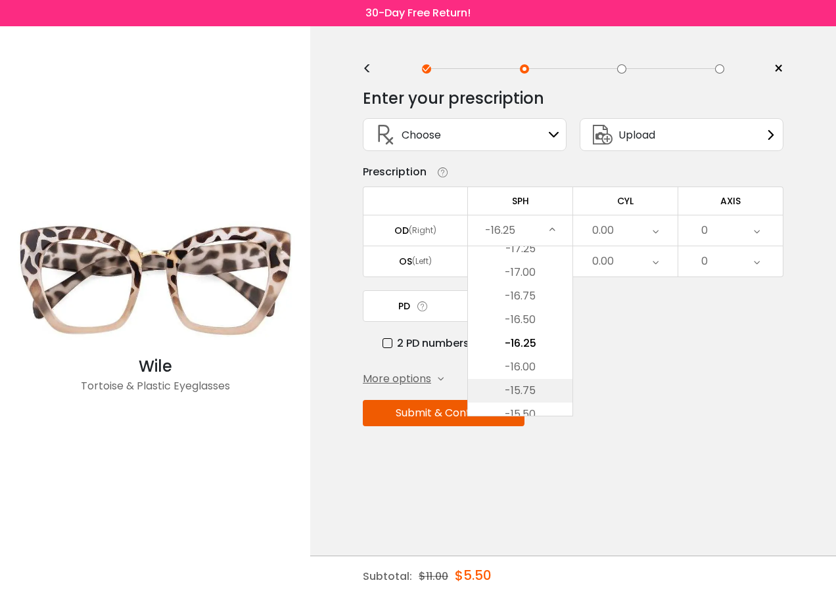
click at [532, 394] on li "-15.75" at bounding box center [520, 391] width 104 height 24
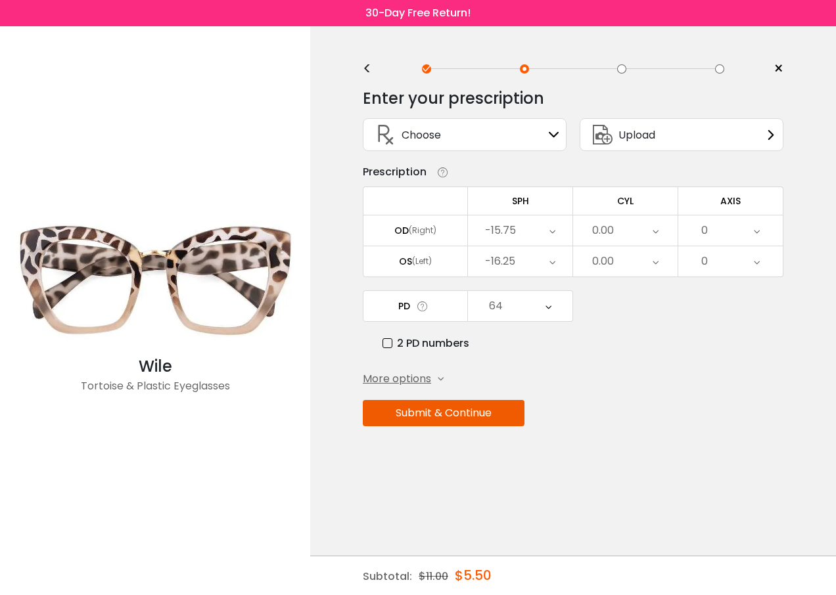
click at [550, 262] on icon at bounding box center [552, 261] width 6 height 30
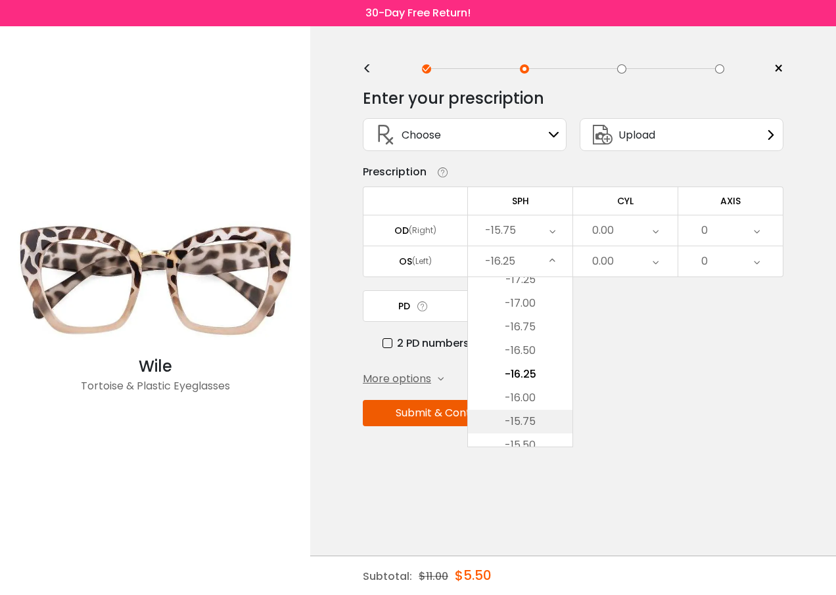
click at [532, 425] on li "-15.75" at bounding box center [520, 422] width 104 height 24
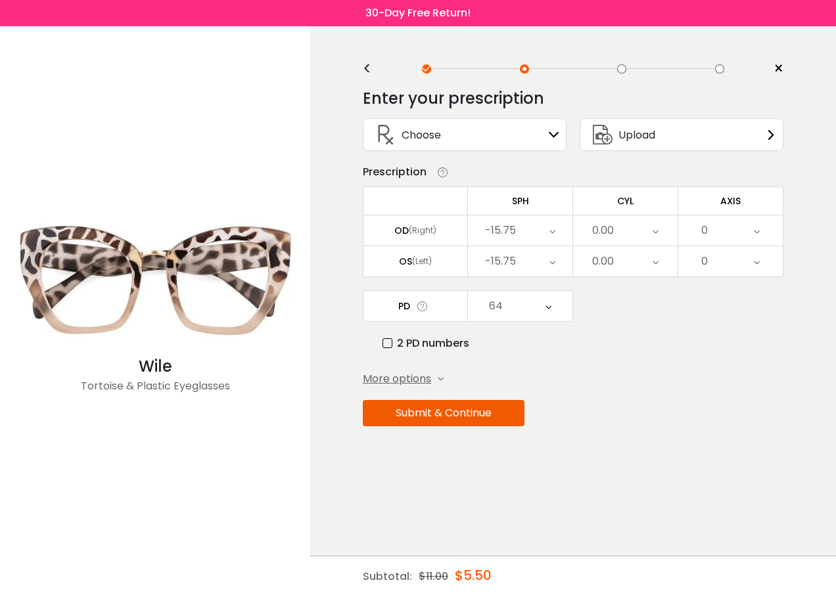
click at [448, 412] on button "Submit & Continue" at bounding box center [444, 413] width 162 height 26
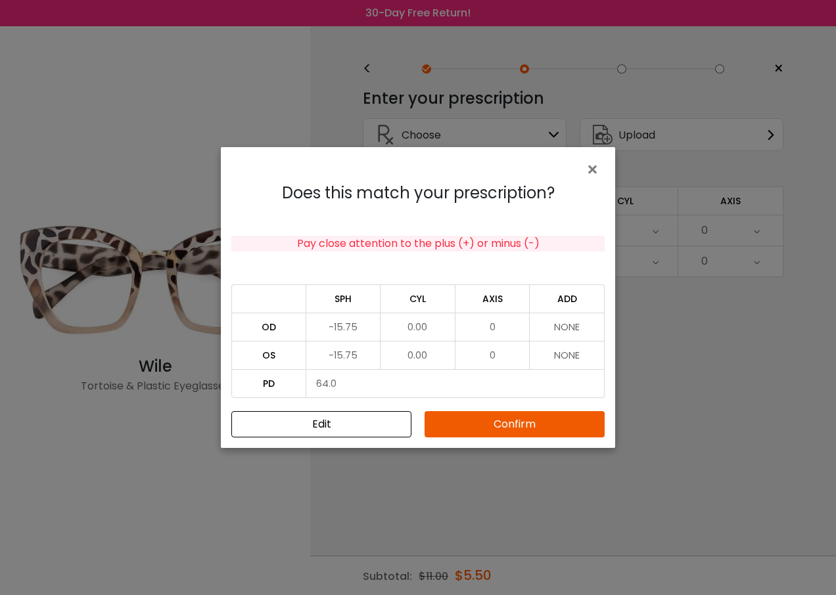
click at [486, 421] on button "Confirm" at bounding box center [515, 424] width 180 height 26
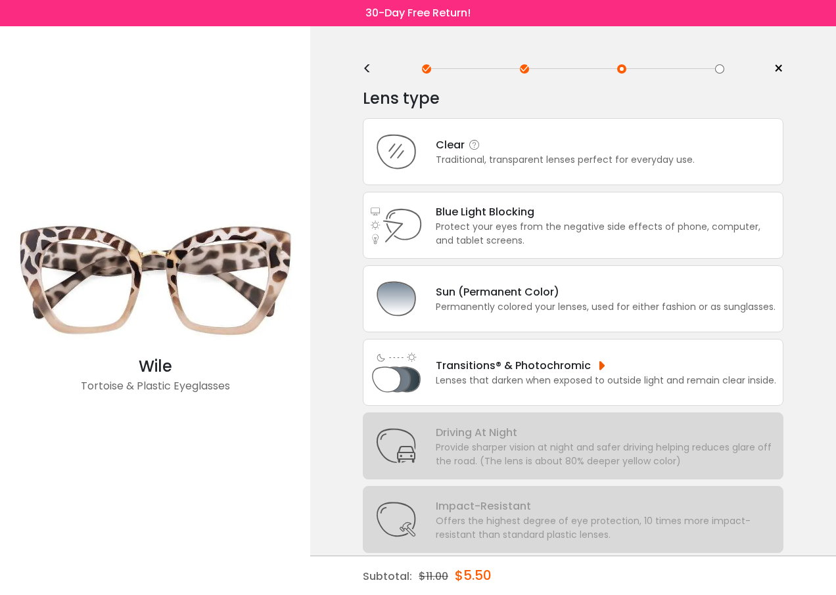
click at [453, 139] on div "Clear" at bounding box center [565, 145] width 259 height 16
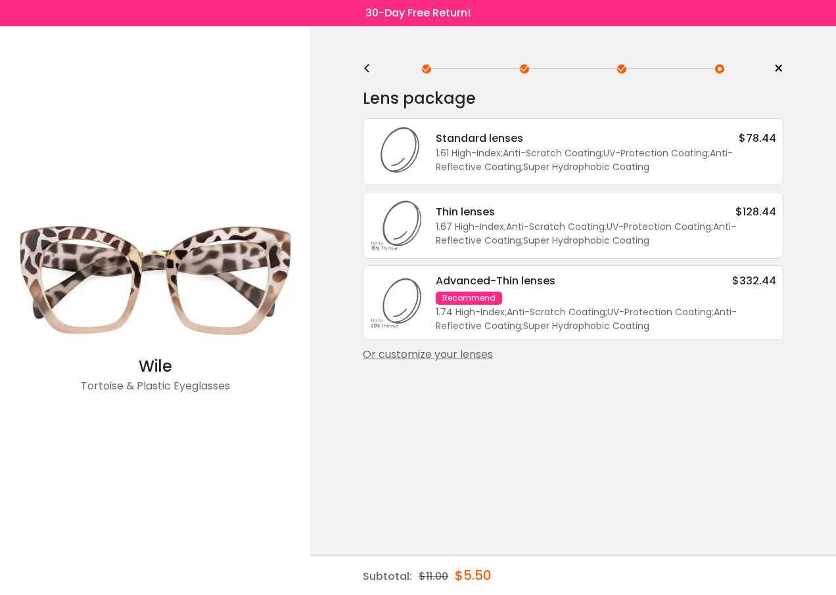
click at [458, 355] on div "Or customize your lenses" at bounding box center [573, 355] width 421 height 16
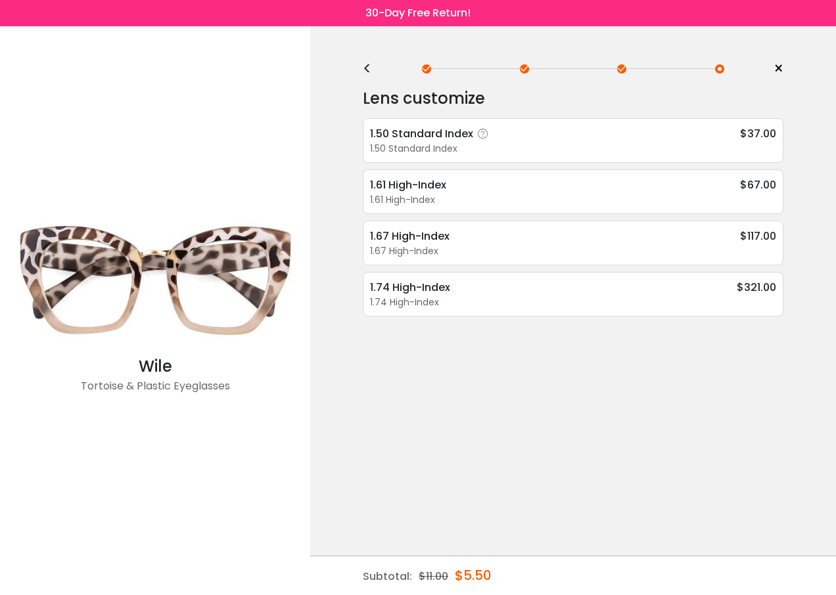
click at [403, 134] on div "1.50 Standard Index" at bounding box center [431, 134] width 123 height 16
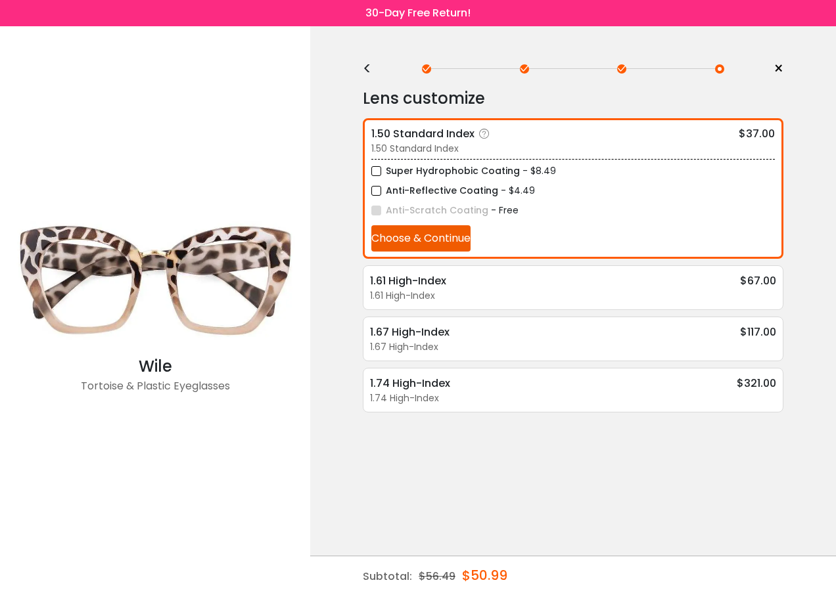
click at [431, 239] on button "Choose & Continue" at bounding box center [420, 238] width 99 height 26
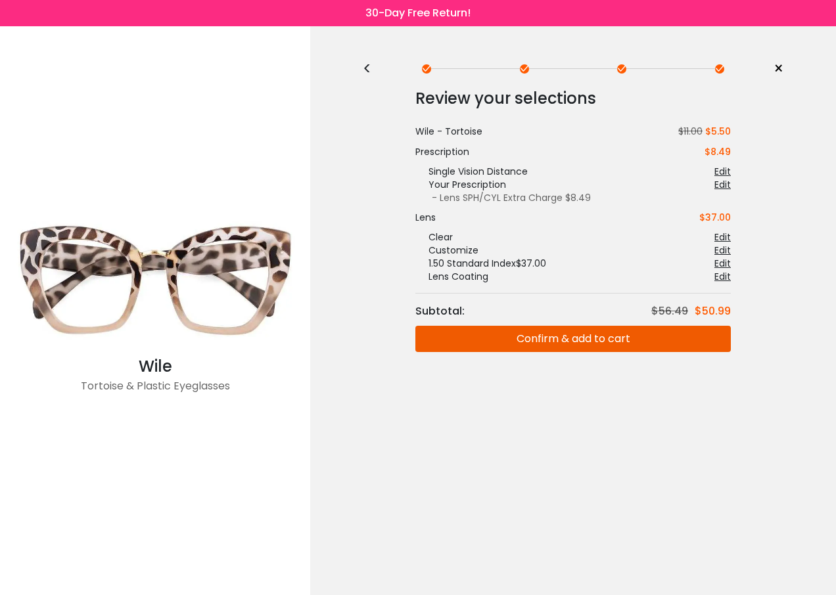
click at [563, 336] on button "Confirm & add to cart" at bounding box center [572, 339] width 315 height 26
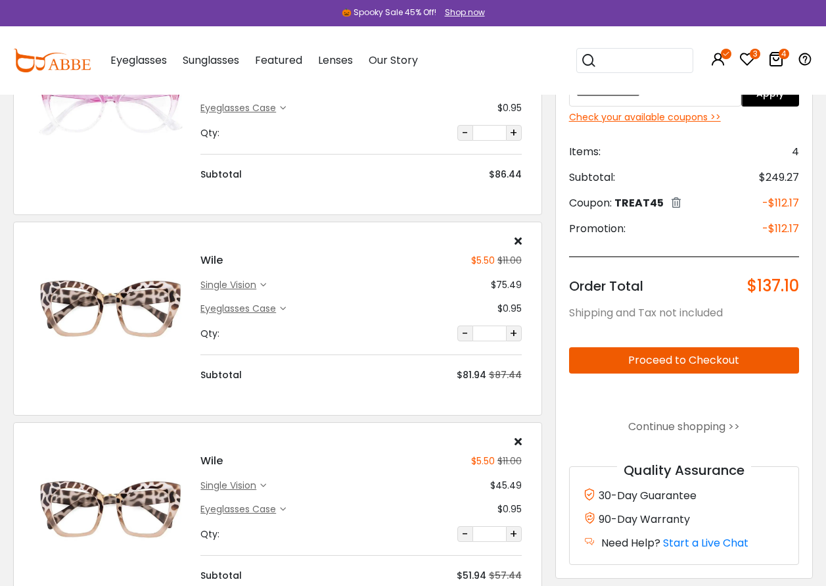
scroll to position [329, 0]
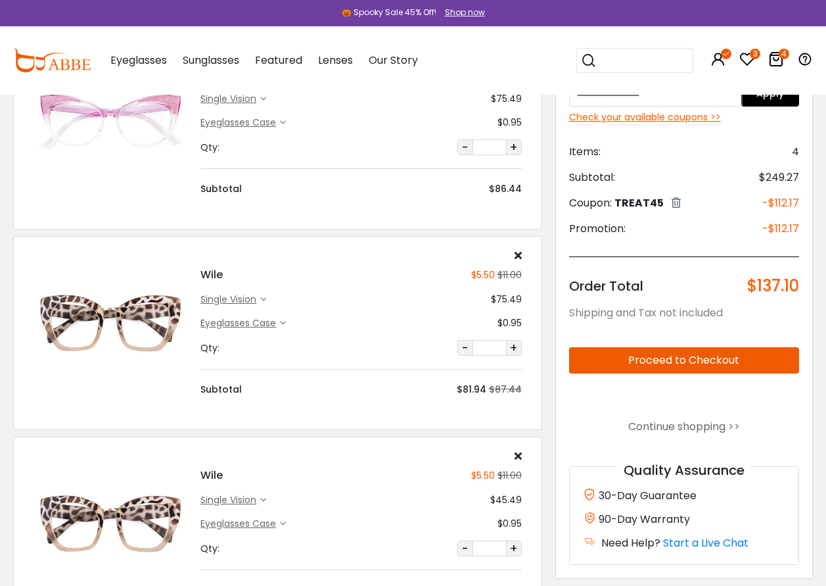
click at [517, 253] on icon at bounding box center [518, 255] width 7 height 11
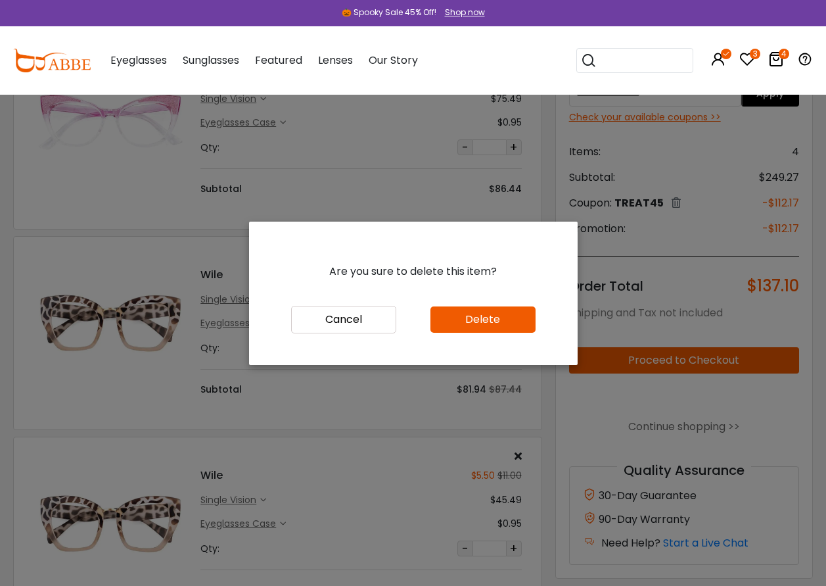
click at [466, 325] on button "Delete" at bounding box center [482, 319] width 105 height 26
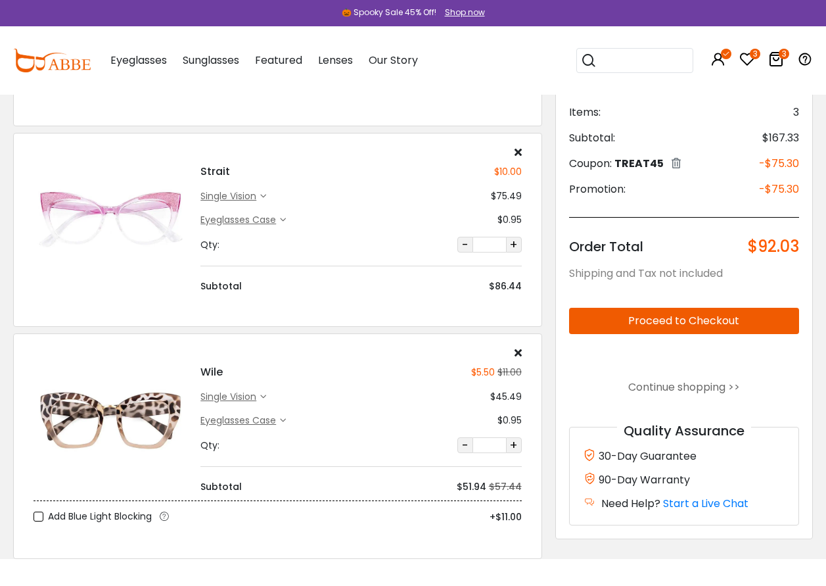
scroll to position [263, 0]
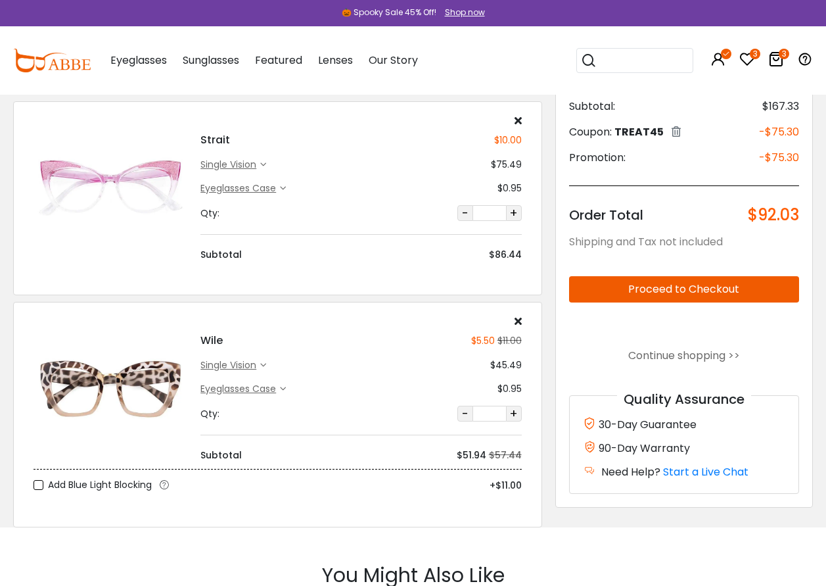
click at [262, 163] on icon at bounding box center [263, 165] width 6 height 6
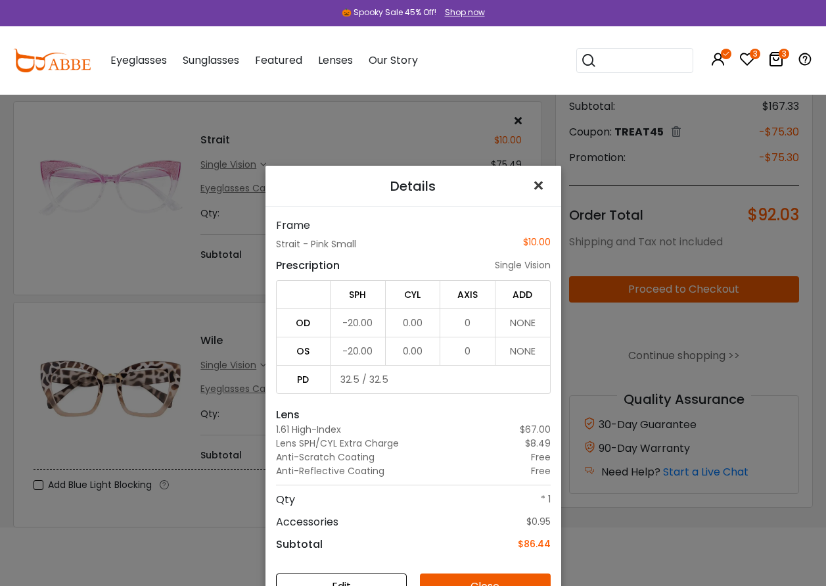
click at [534, 184] on span "×" at bounding box center [541, 186] width 19 height 28
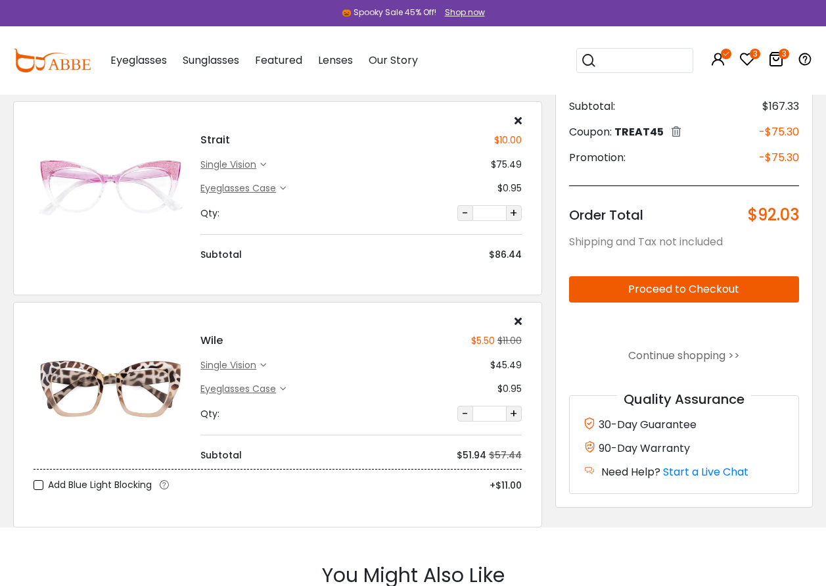
click at [518, 121] on icon at bounding box center [518, 120] width 7 height 11
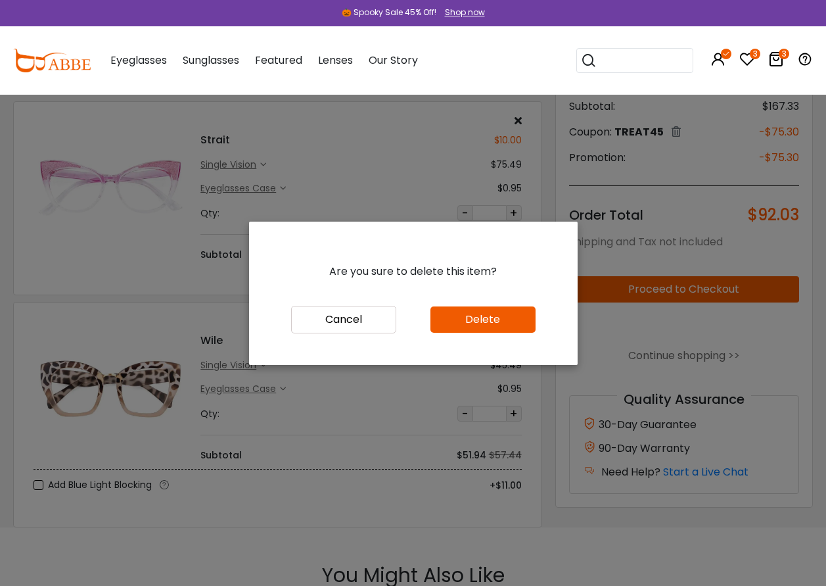
click at [476, 315] on button "Delete" at bounding box center [482, 319] width 105 height 26
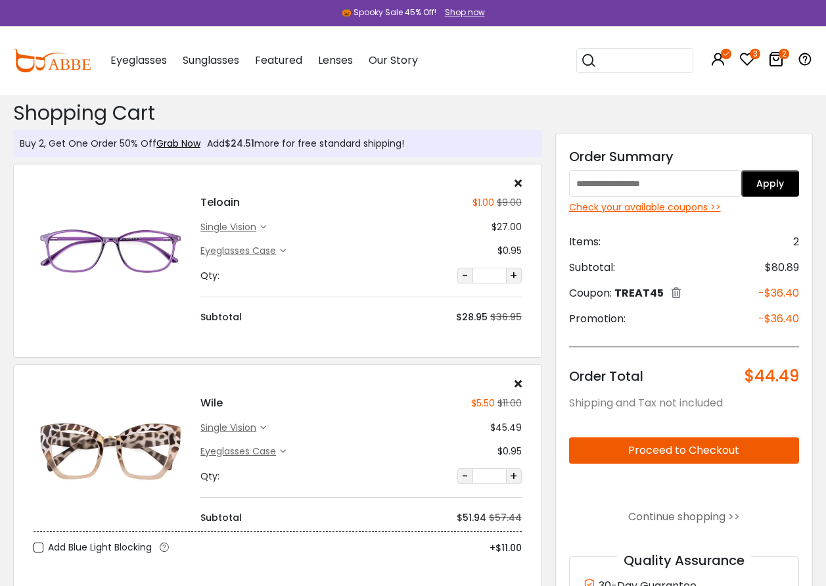
click at [260, 222] on div "single vision" at bounding box center [230, 227] width 60 height 14
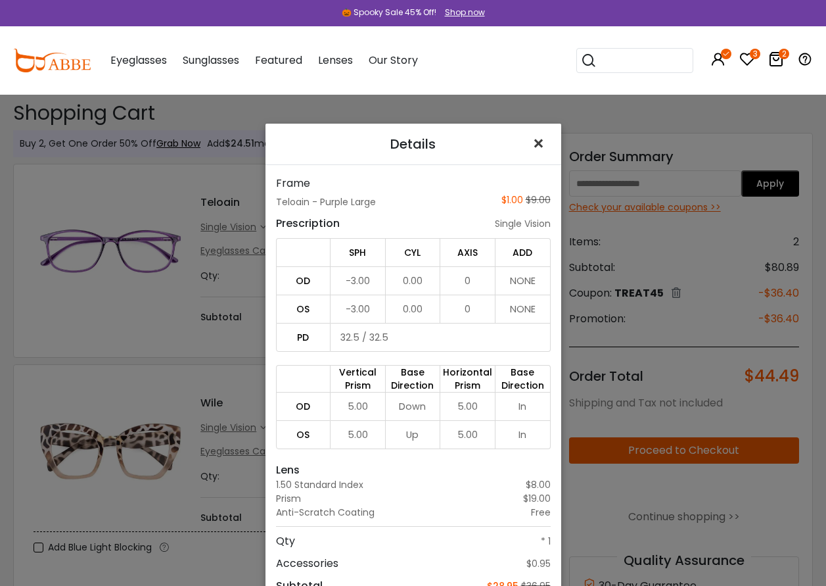
click at [534, 144] on span "×" at bounding box center [541, 143] width 19 height 28
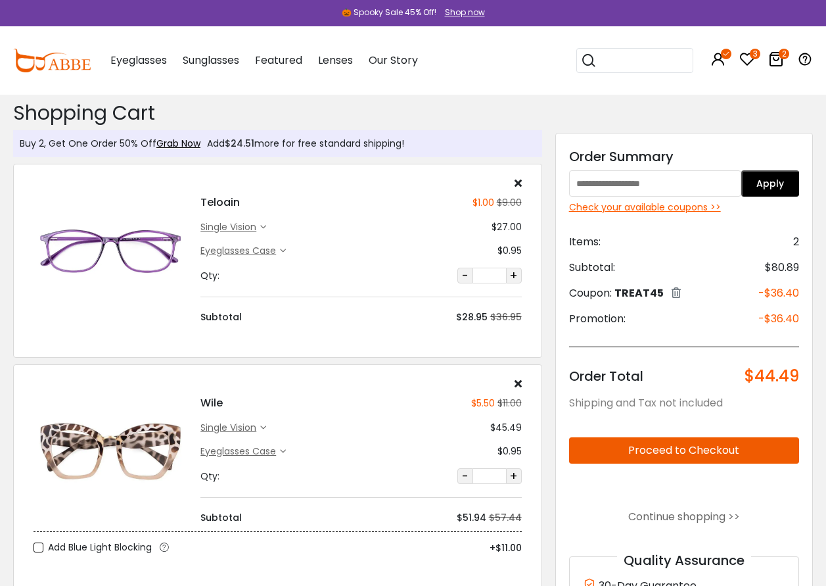
click at [281, 248] on icon at bounding box center [283, 251] width 6 height 6
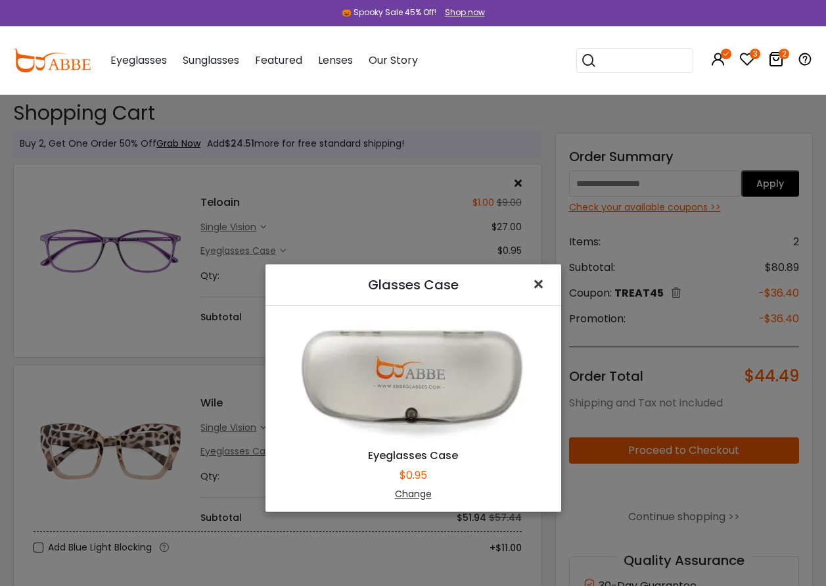
click at [532, 288] on span "×" at bounding box center [541, 284] width 19 height 28
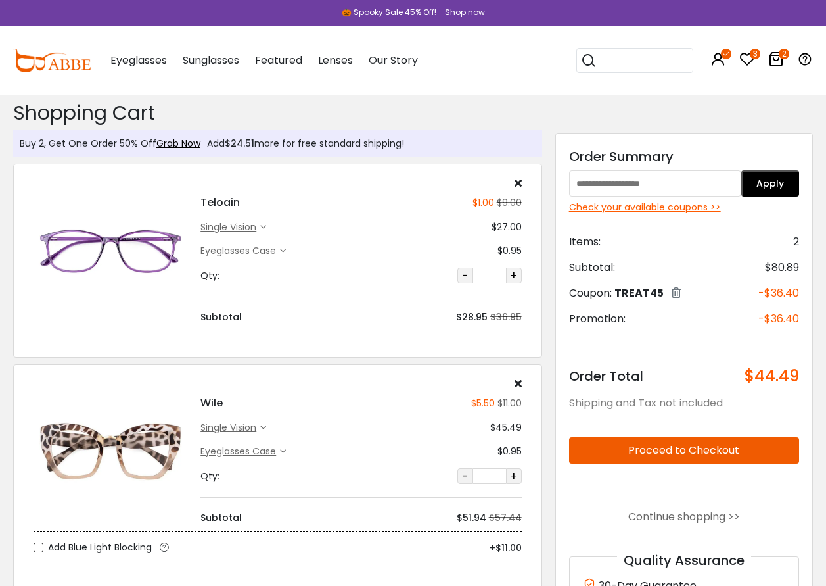
click at [211, 225] on div "single vision" at bounding box center [230, 227] width 60 height 14
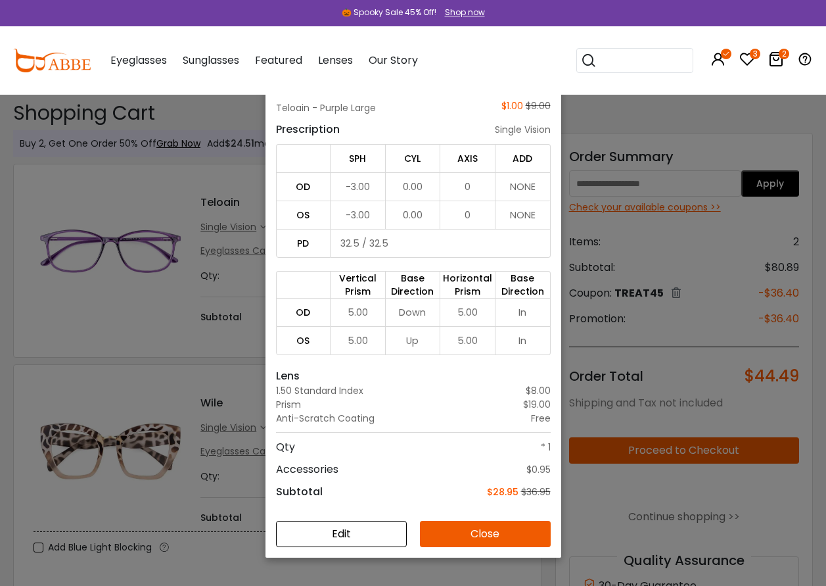
scroll to position [95, 0]
click at [354, 536] on button "Edit" at bounding box center [341, 533] width 131 height 26
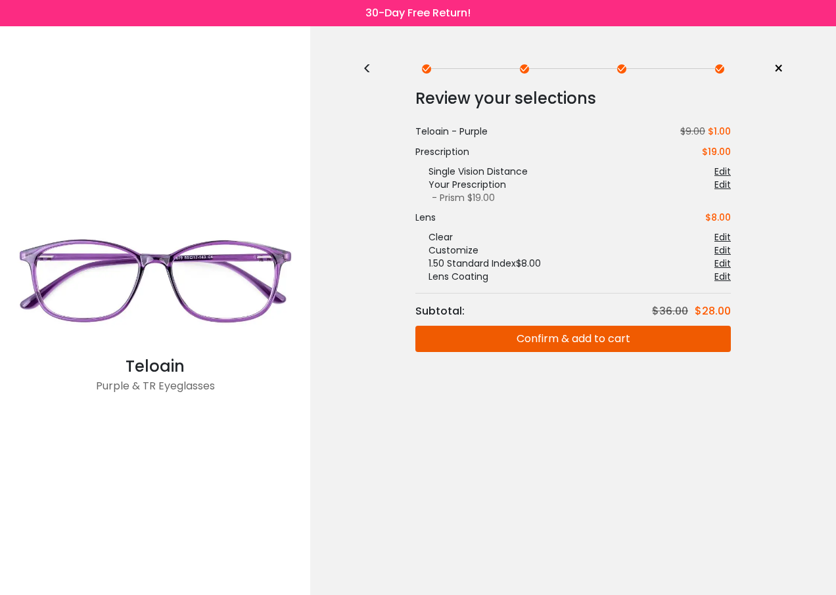
click at [372, 71] on div "<" at bounding box center [373, 69] width 20 height 11
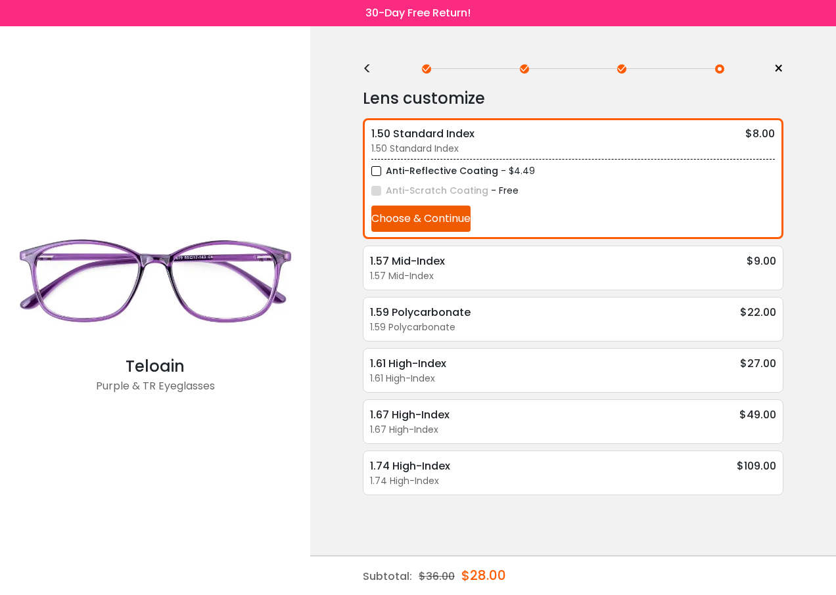
click at [372, 71] on div "<" at bounding box center [373, 69] width 20 height 11
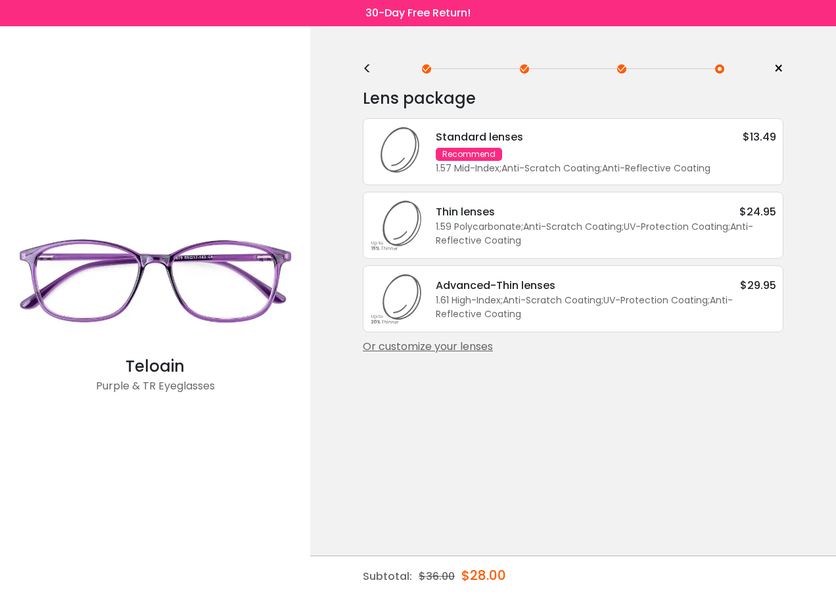
click at [372, 71] on div "<" at bounding box center [373, 69] width 20 height 11
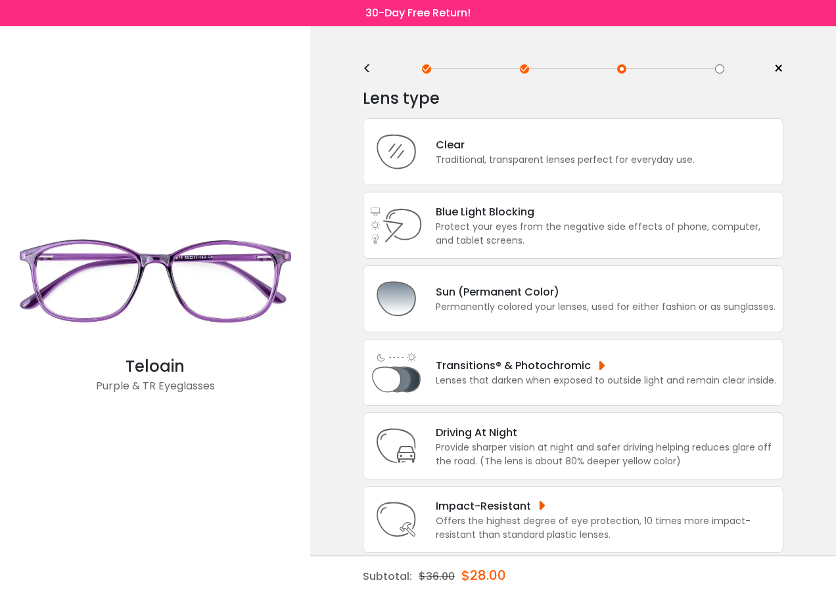
click at [372, 71] on div "<" at bounding box center [373, 69] width 20 height 11
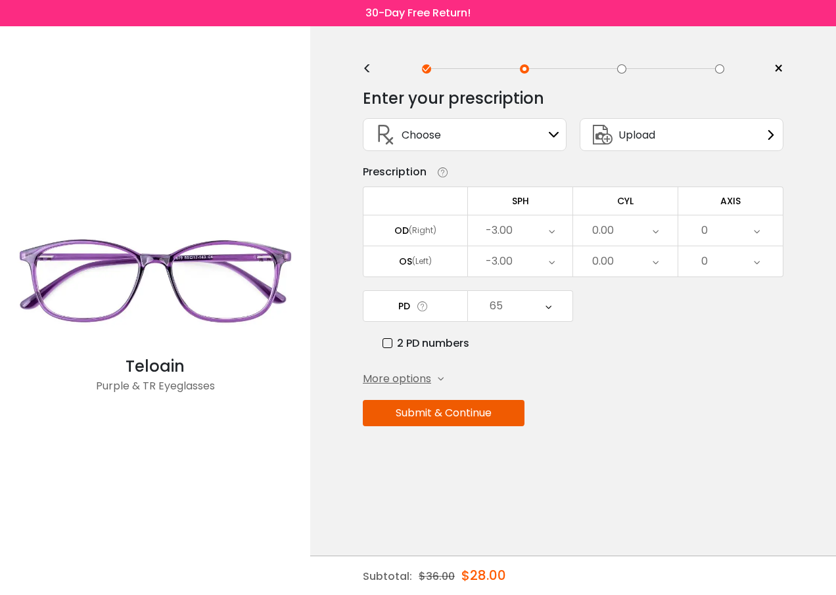
click at [438, 382] on div "More options" at bounding box center [403, 379] width 81 height 16
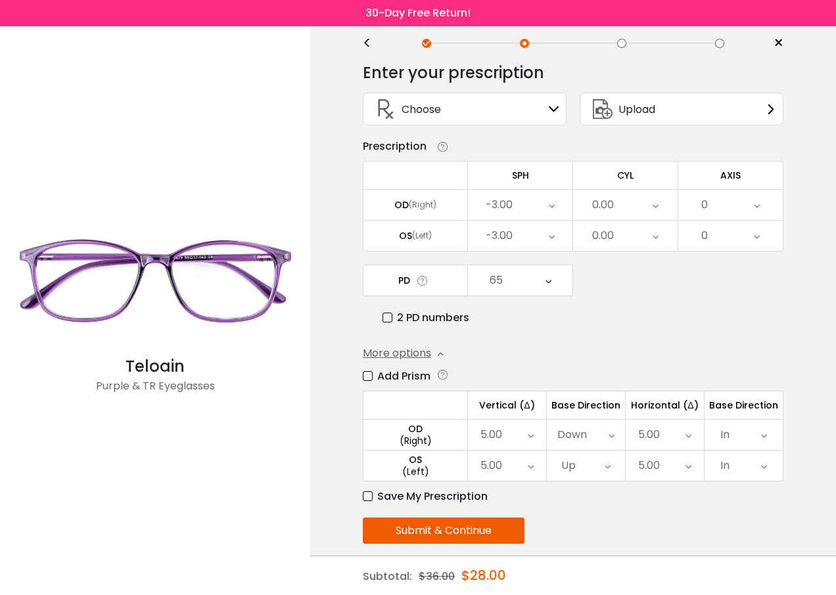
scroll to position [40, 0]
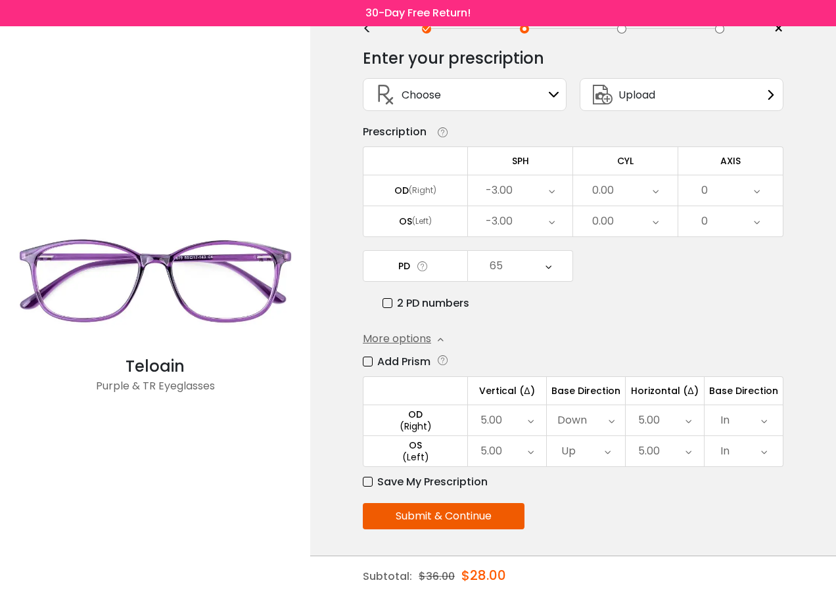
click at [690, 423] on icon at bounding box center [688, 420] width 6 height 30
click at [667, 443] on li "0.00" at bounding box center [665, 448] width 78 height 24
click at [693, 449] on div "5.00" at bounding box center [665, 451] width 78 height 30
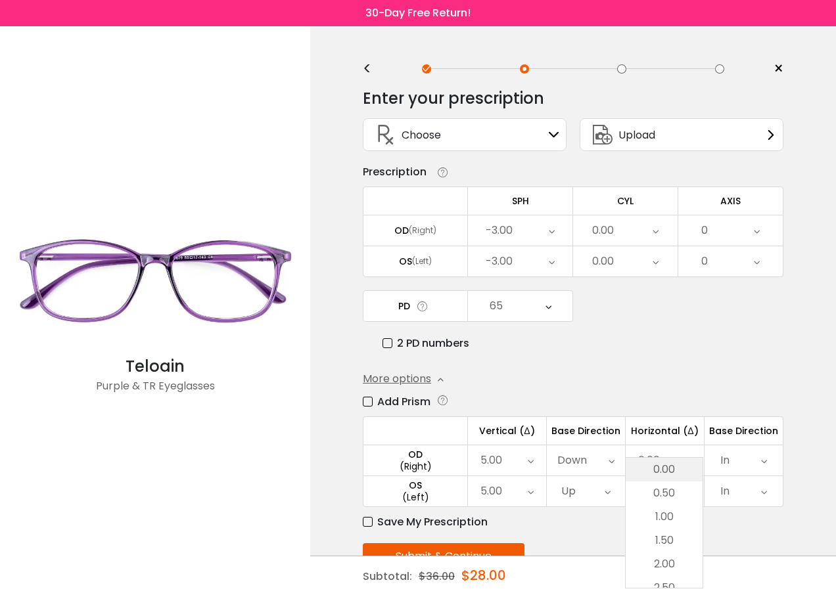
click at [668, 465] on li "0.00" at bounding box center [664, 470] width 77 height 24
click at [768, 457] on div "In" at bounding box center [743, 461] width 78 height 30
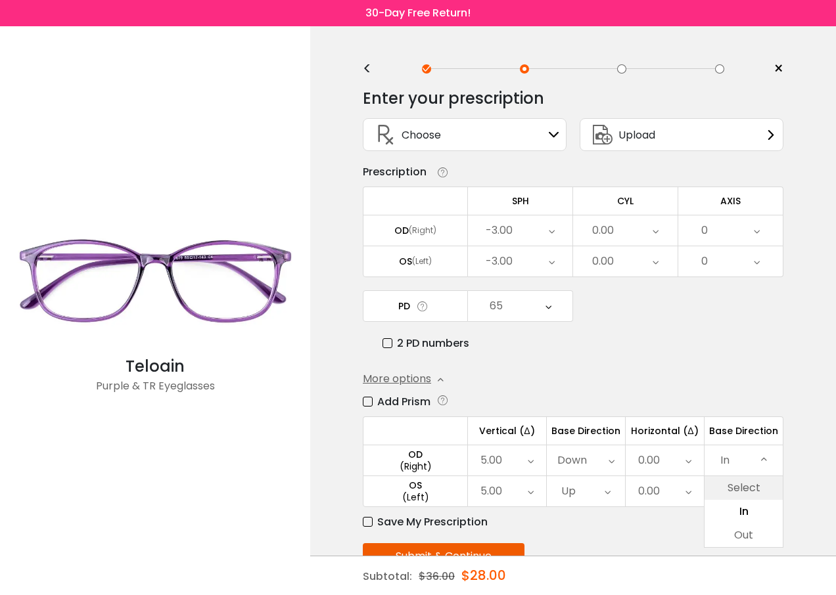
click at [752, 492] on li "Select" at bounding box center [743, 488] width 78 height 24
click at [768, 491] on div "In" at bounding box center [743, 491] width 78 height 30
click at [749, 520] on li "Select" at bounding box center [743, 519] width 78 height 24
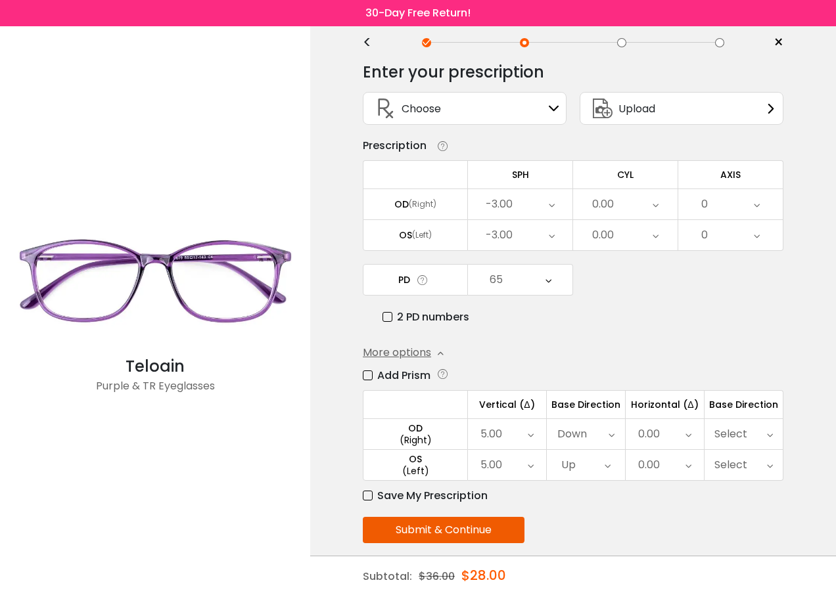
scroll to position [40, 0]
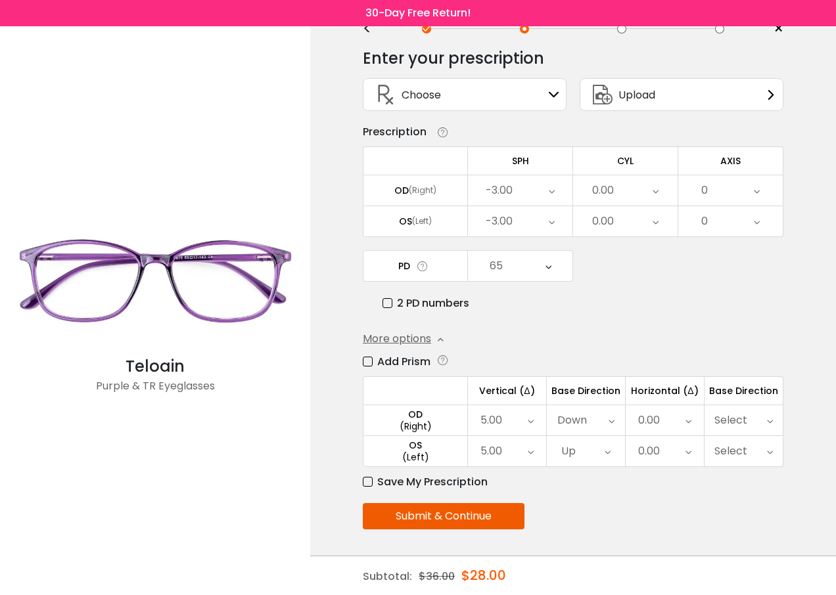
click at [471, 519] on button "Submit & Continue" at bounding box center [444, 516] width 162 height 26
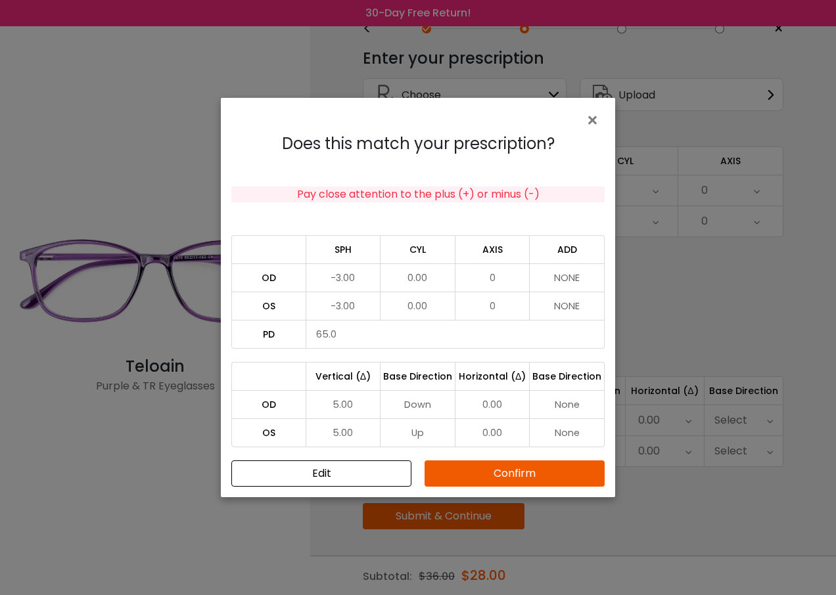
click at [481, 468] on button "Confirm" at bounding box center [515, 474] width 180 height 26
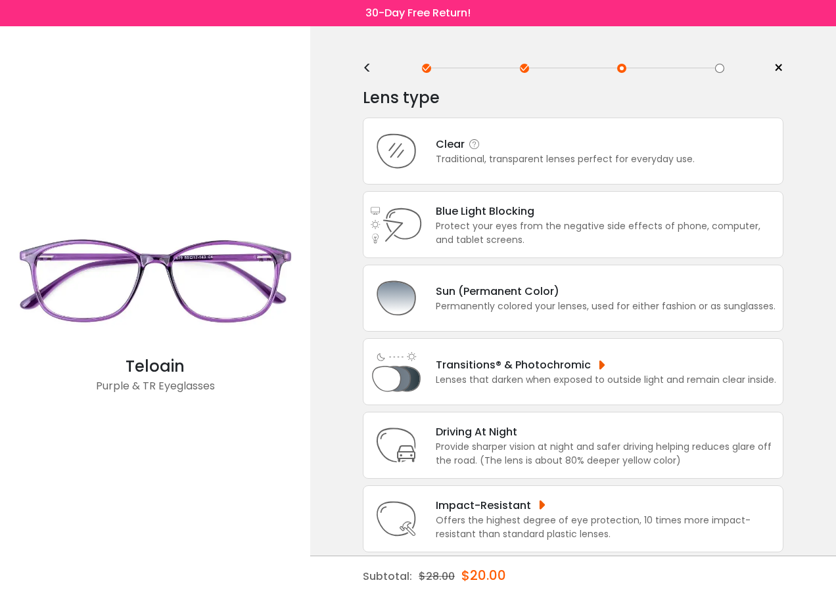
scroll to position [0, 0]
click at [404, 149] on icon at bounding box center [396, 152] width 53 height 53
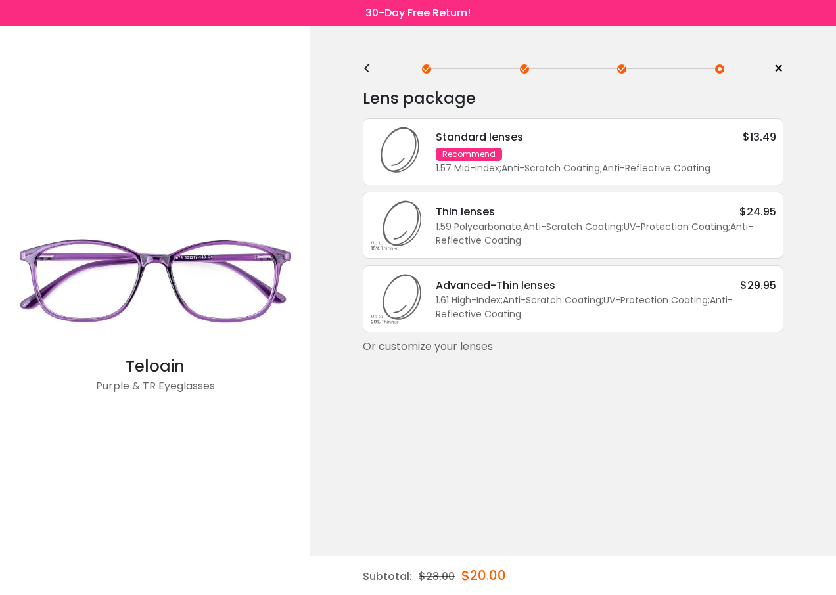
click at [465, 346] on div "Or customize your lenses" at bounding box center [573, 347] width 421 height 16
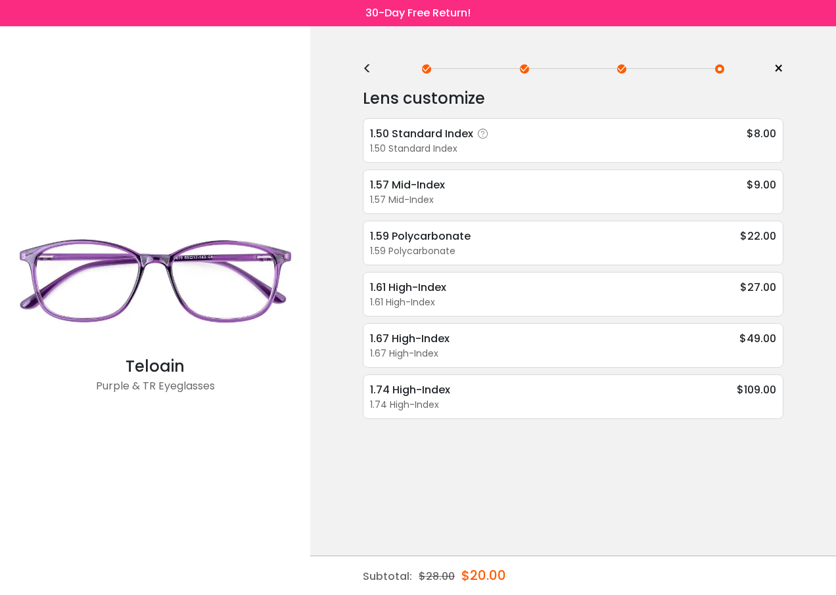
click at [420, 135] on div "1.50 Standard Index" at bounding box center [431, 134] width 123 height 16
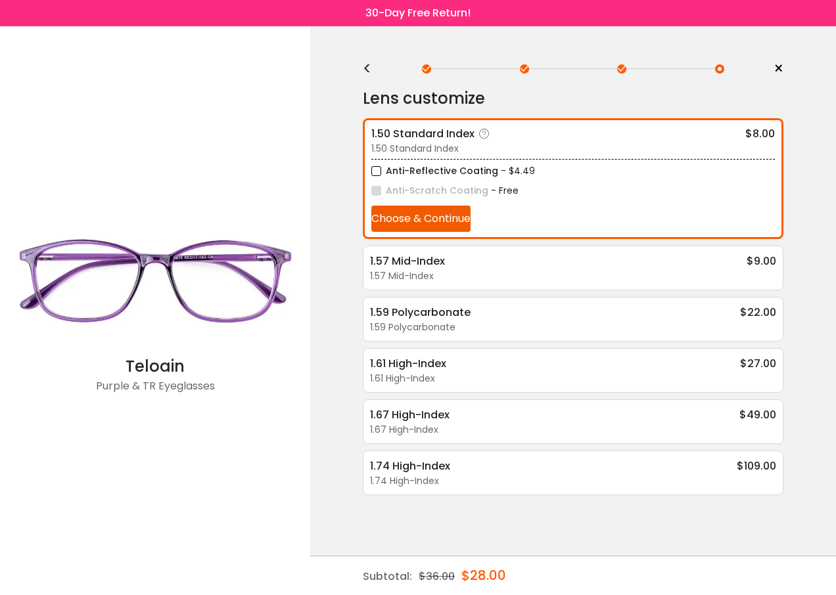
click at [411, 218] on button "Choose & Continue" at bounding box center [420, 219] width 99 height 26
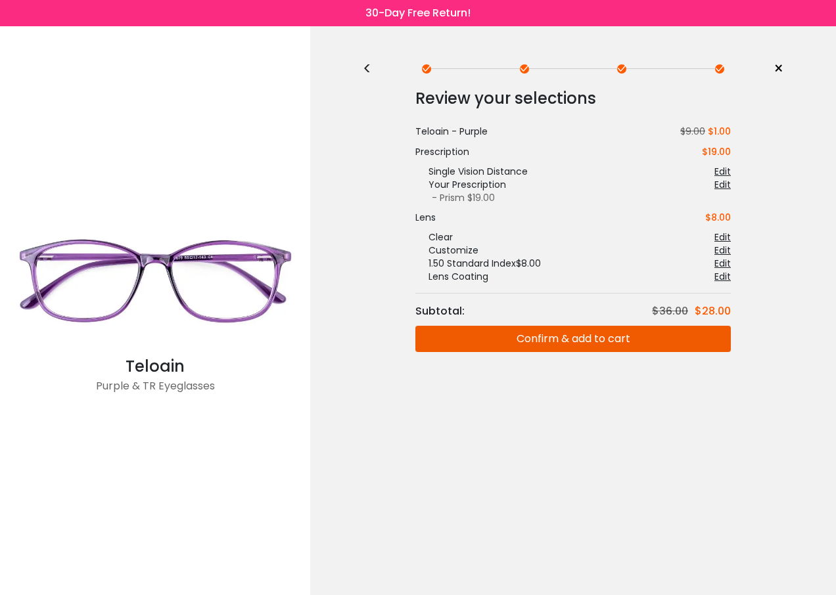
click at [365, 64] on div "<" at bounding box center [373, 69] width 20 height 11
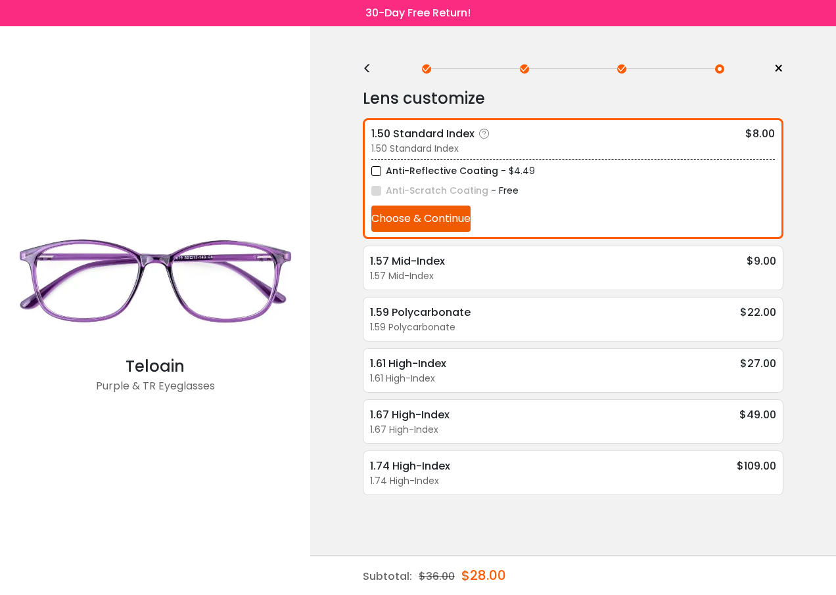
click at [435, 222] on button "Choose & Continue" at bounding box center [420, 219] width 99 height 26
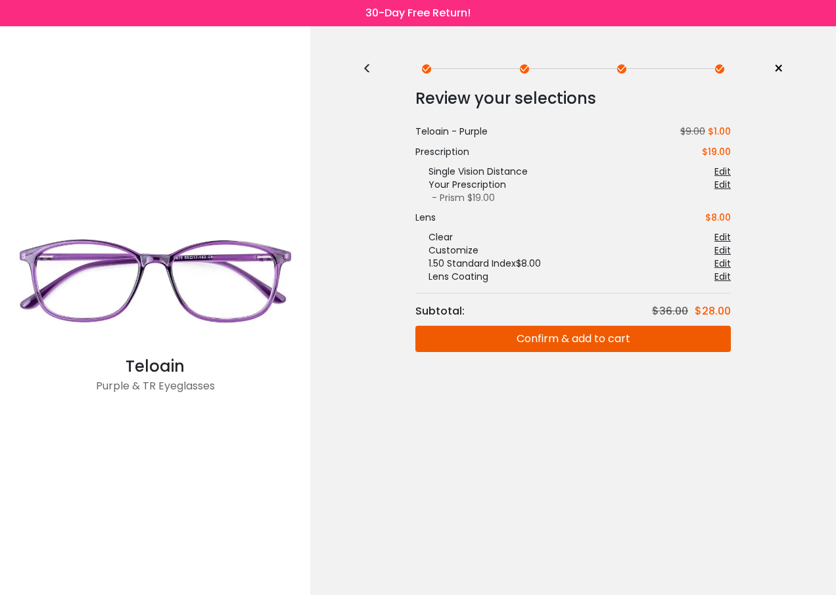
click at [618, 342] on button "Confirm & add to cart" at bounding box center [572, 339] width 315 height 26
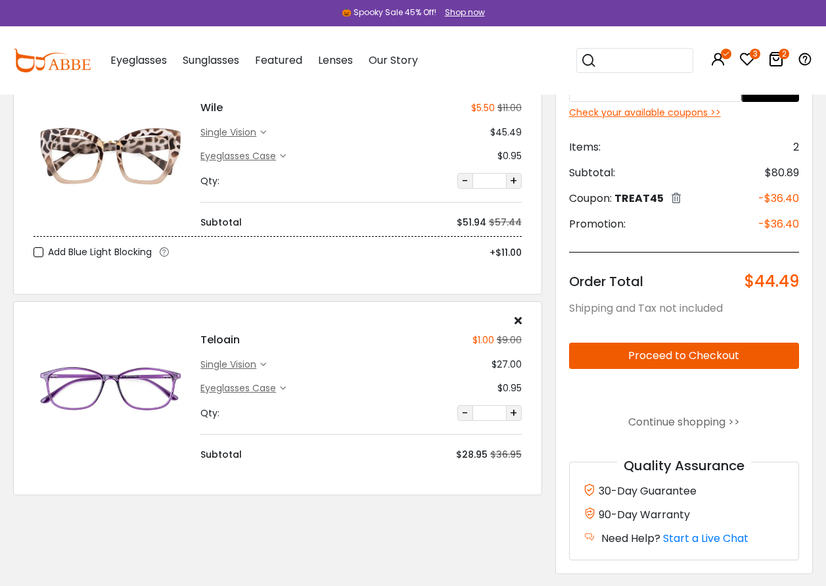
scroll to position [66, 0]
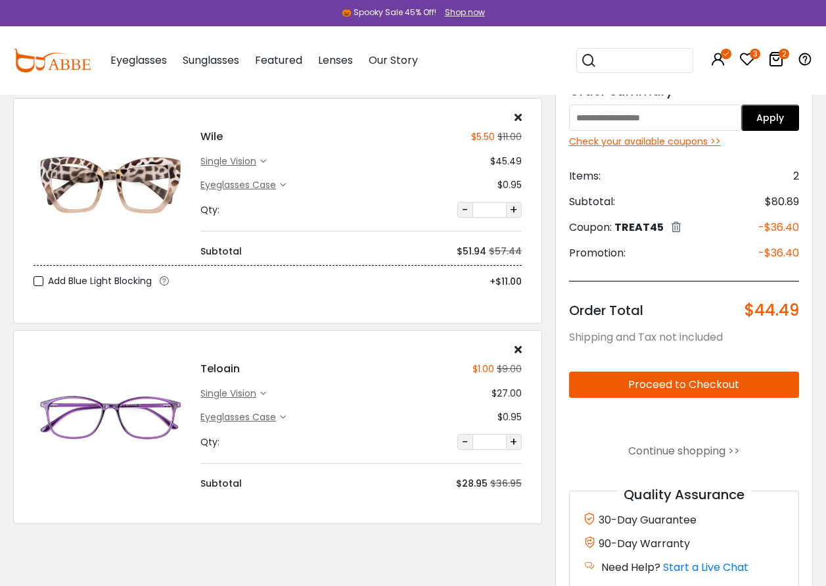
click at [116, 168] on img at bounding box center [111, 185] width 154 height 77
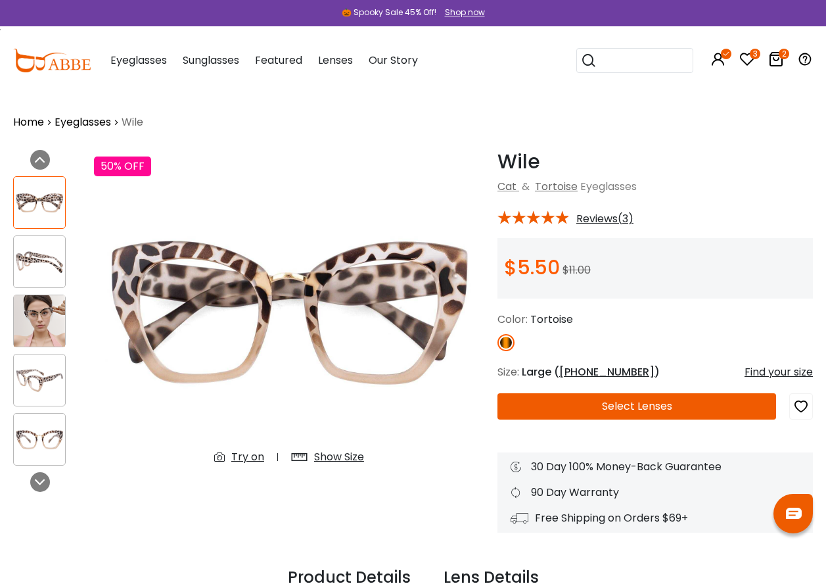
click at [256, 455] on div "Try on" at bounding box center [247, 457] width 33 height 16
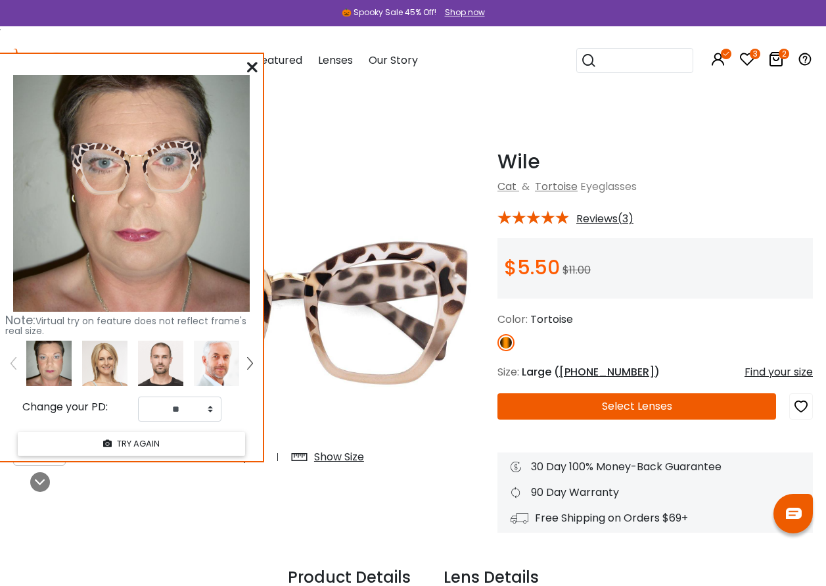
click at [252, 68] on icon at bounding box center [252, 67] width 11 height 11
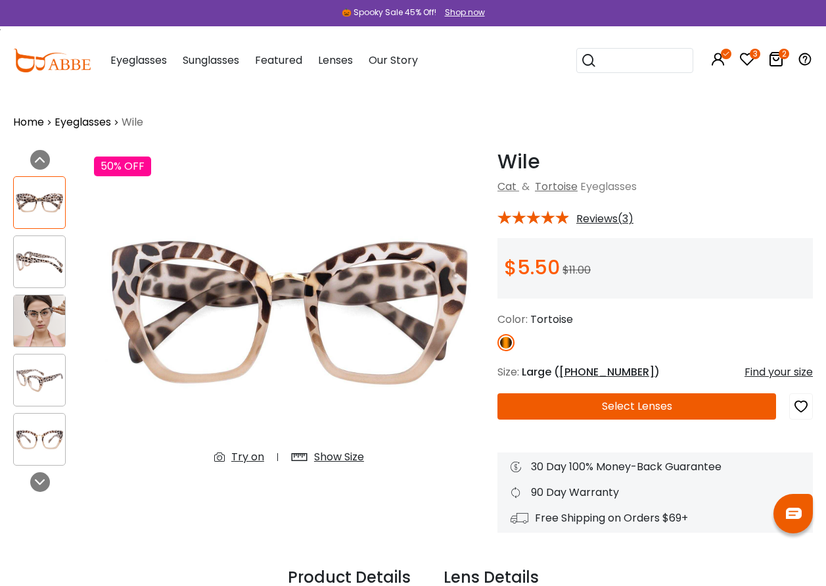
click at [777, 58] on icon at bounding box center [776, 59] width 16 height 16
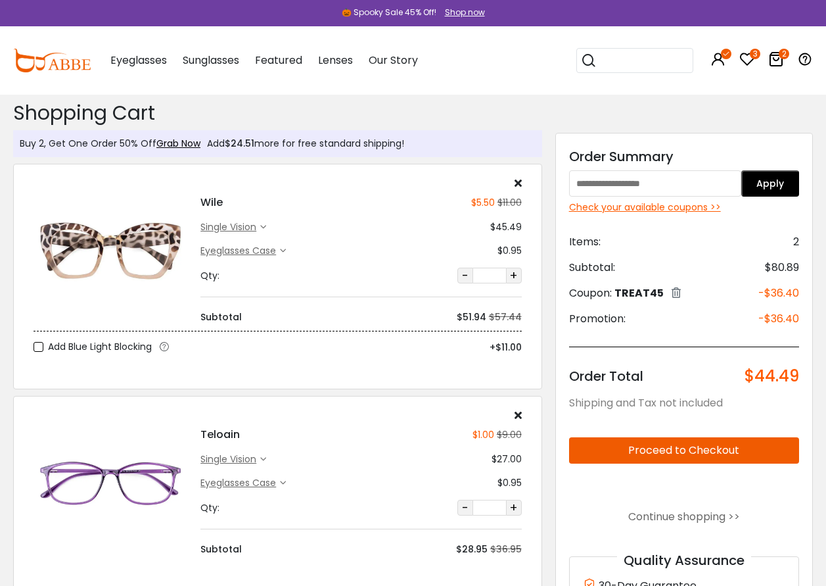
click at [731, 454] on button "Proceed to Checkout" at bounding box center [684, 450] width 230 height 26
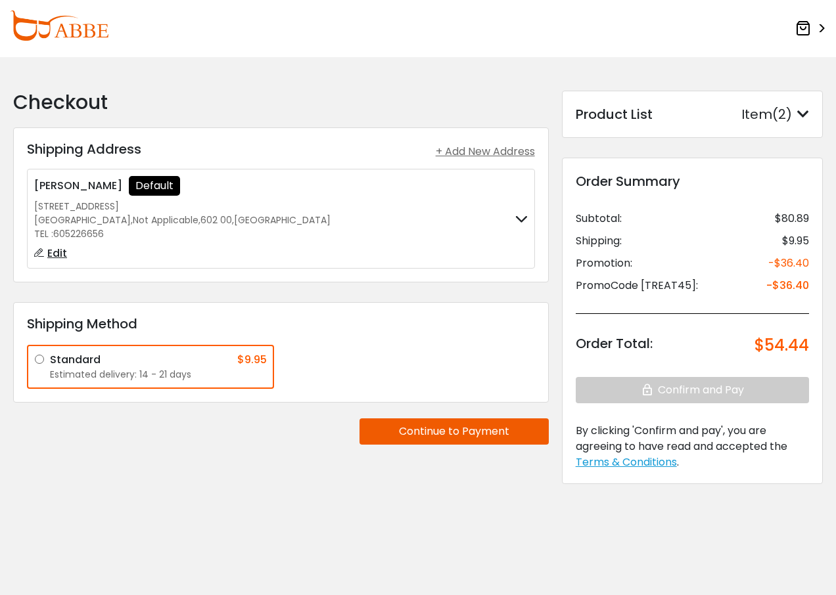
click at [434, 433] on button "Continue to Payment" at bounding box center [453, 432] width 189 height 26
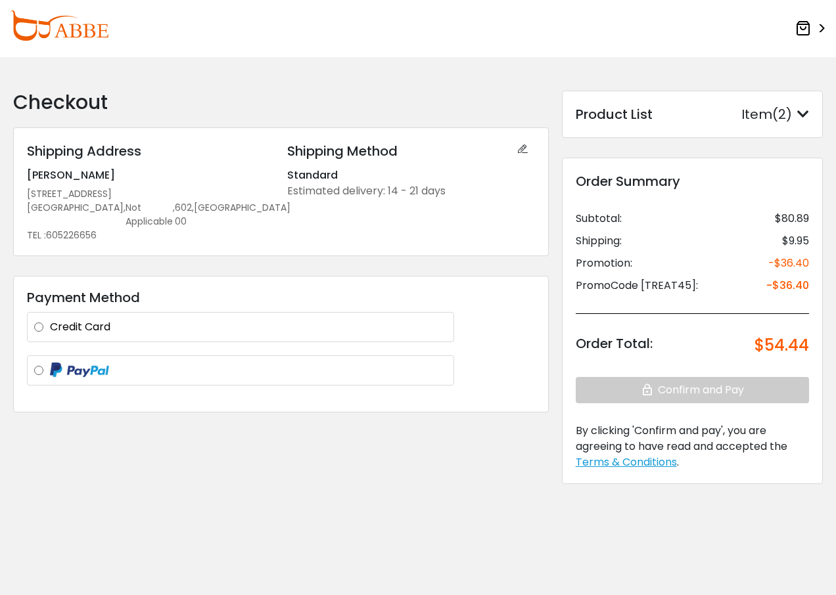
click at [50, 319] on label "Credit Card" at bounding box center [248, 327] width 397 height 16
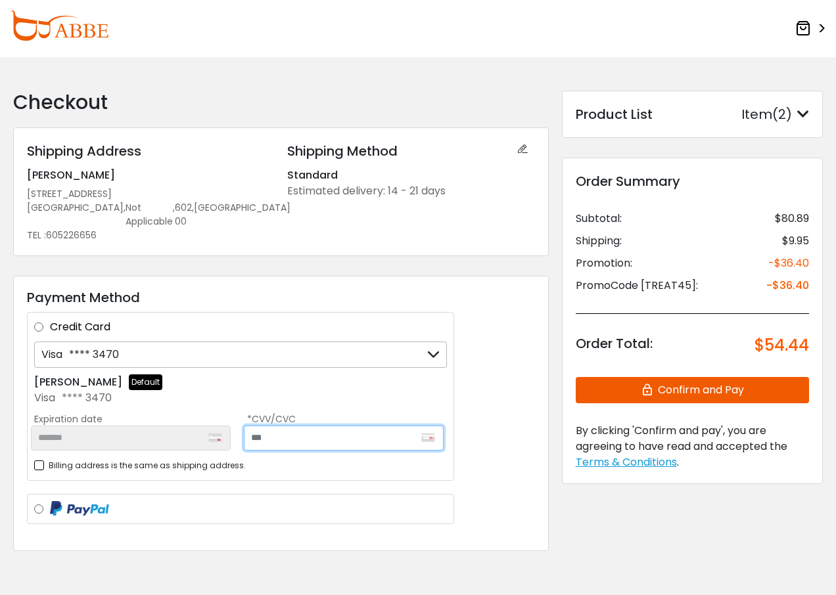
click at [250, 426] on input "text" at bounding box center [344, 438] width 200 height 25
type input "***"
click at [716, 388] on button "Confirm and Pay" at bounding box center [692, 390] width 233 height 26
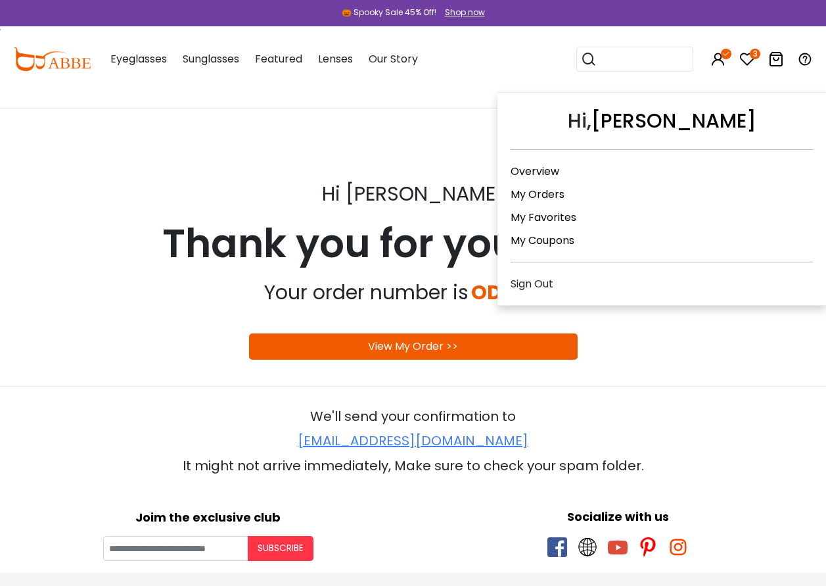
click at [544, 198] on link "My Orders" at bounding box center [538, 194] width 54 height 15
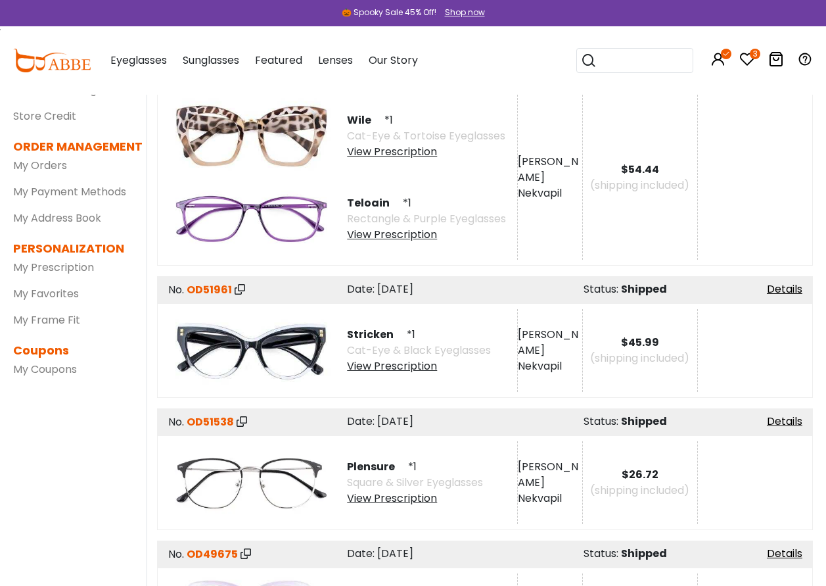
scroll to position [131, 0]
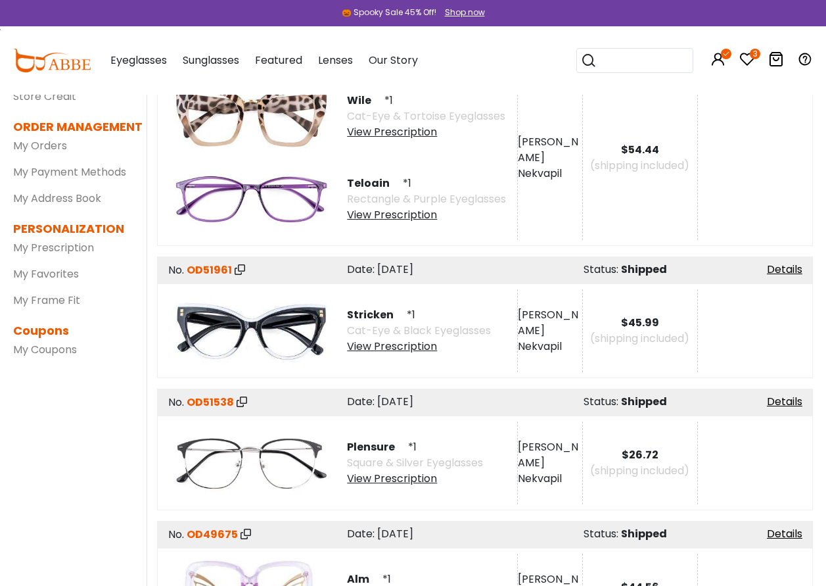
click at [379, 132] on div "View Prescription" at bounding box center [426, 132] width 158 height 16
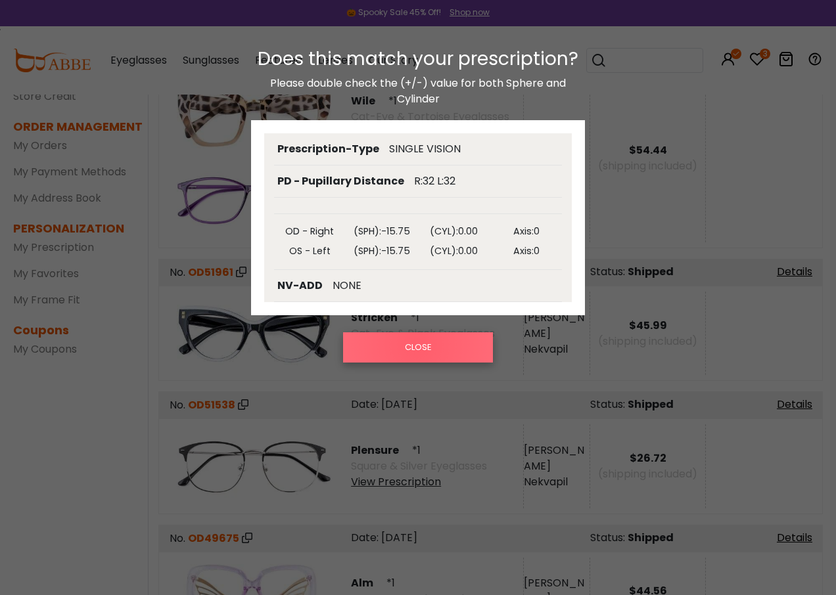
click at [417, 345] on button "CLOSE" at bounding box center [418, 348] width 150 height 30
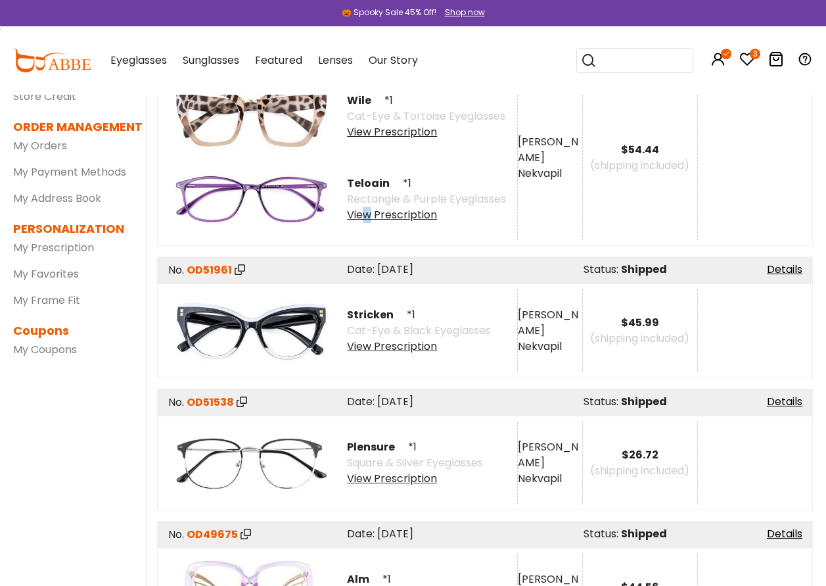
click at [369, 212] on div "View Prescription" at bounding box center [426, 215] width 159 height 16
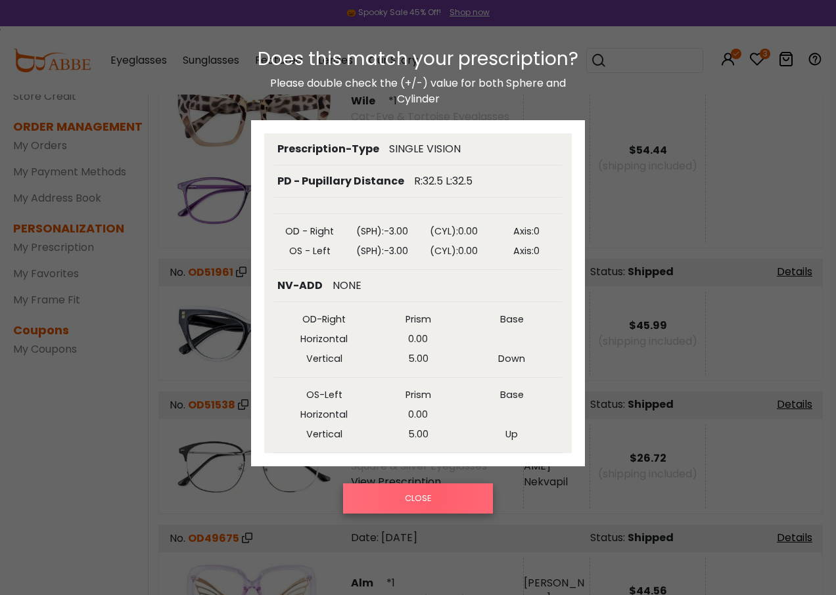
click at [435, 495] on button "CLOSE" at bounding box center [418, 499] width 150 height 30
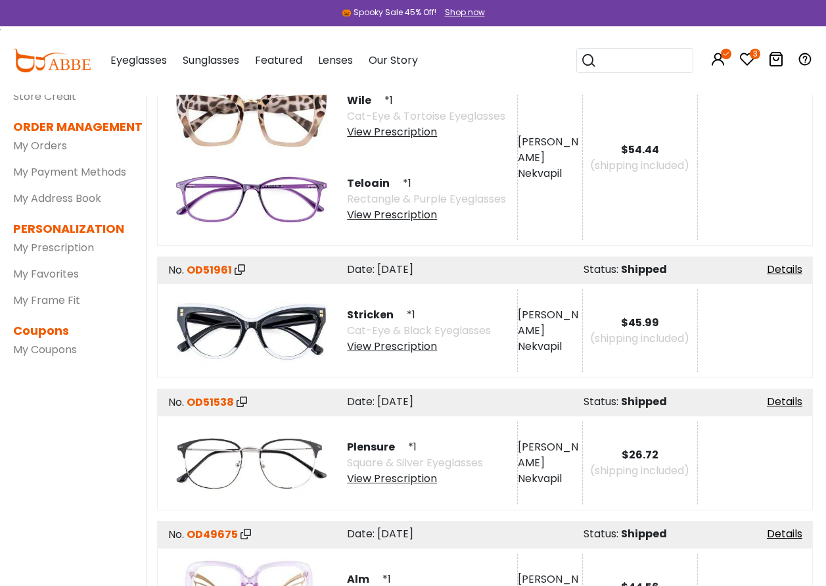
click at [402, 346] on div "View Prescription" at bounding box center [419, 346] width 144 height 16
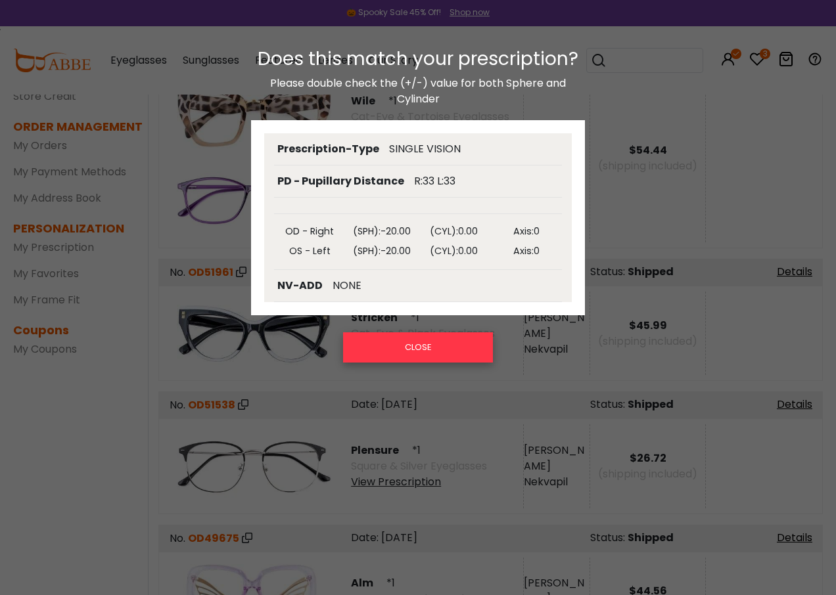
click at [404, 354] on button "CLOSE" at bounding box center [418, 348] width 150 height 30
